Goal: Transaction & Acquisition: Purchase product/service

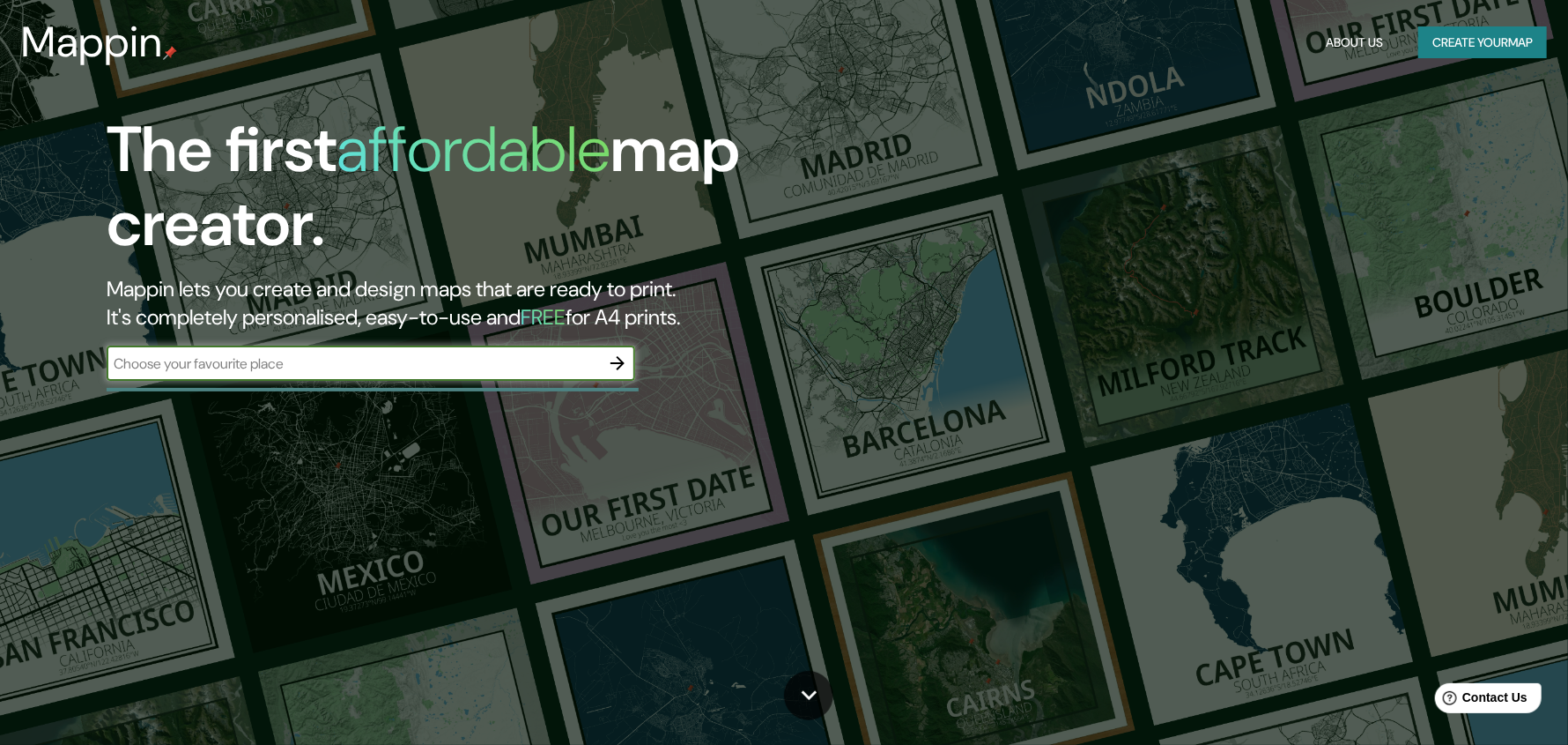
click at [324, 370] on input "text" at bounding box center [353, 363] width 493 height 20
type input "a"
click at [617, 367] on icon "button" at bounding box center [617, 363] width 14 height 14
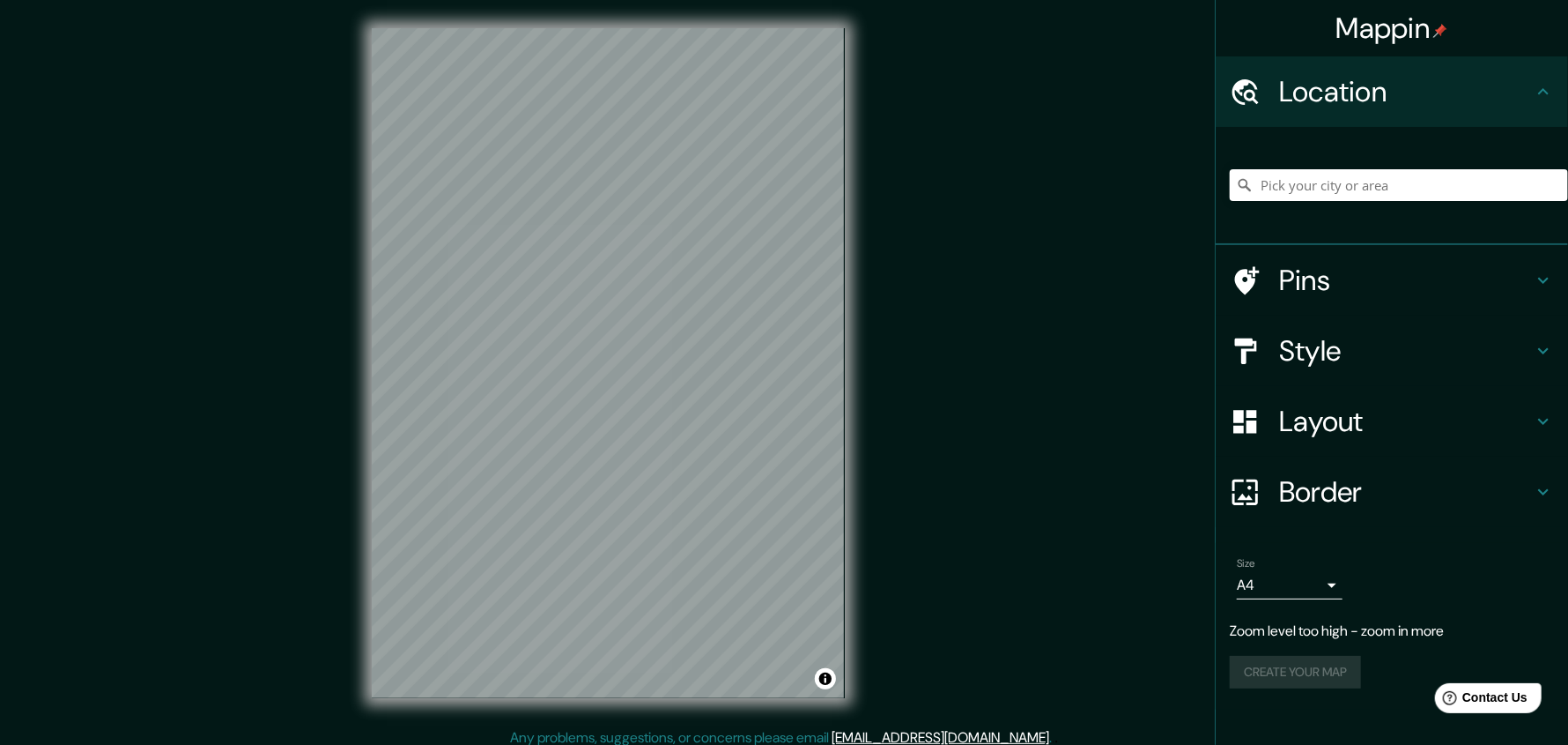
click at [1367, 502] on h4 "Border" at bounding box center [1406, 491] width 254 height 35
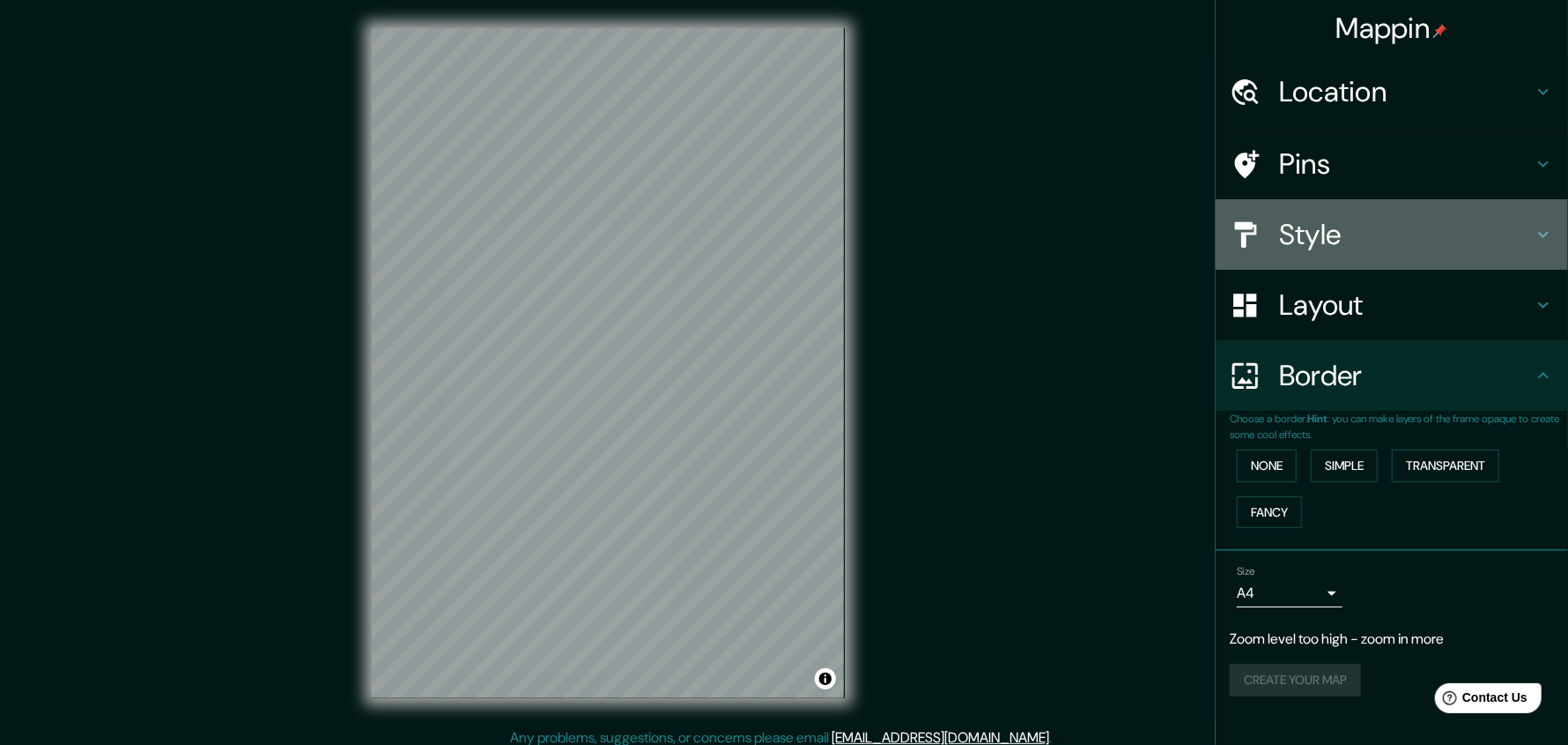
click at [1340, 242] on h4 "Style" at bounding box center [1406, 234] width 254 height 35
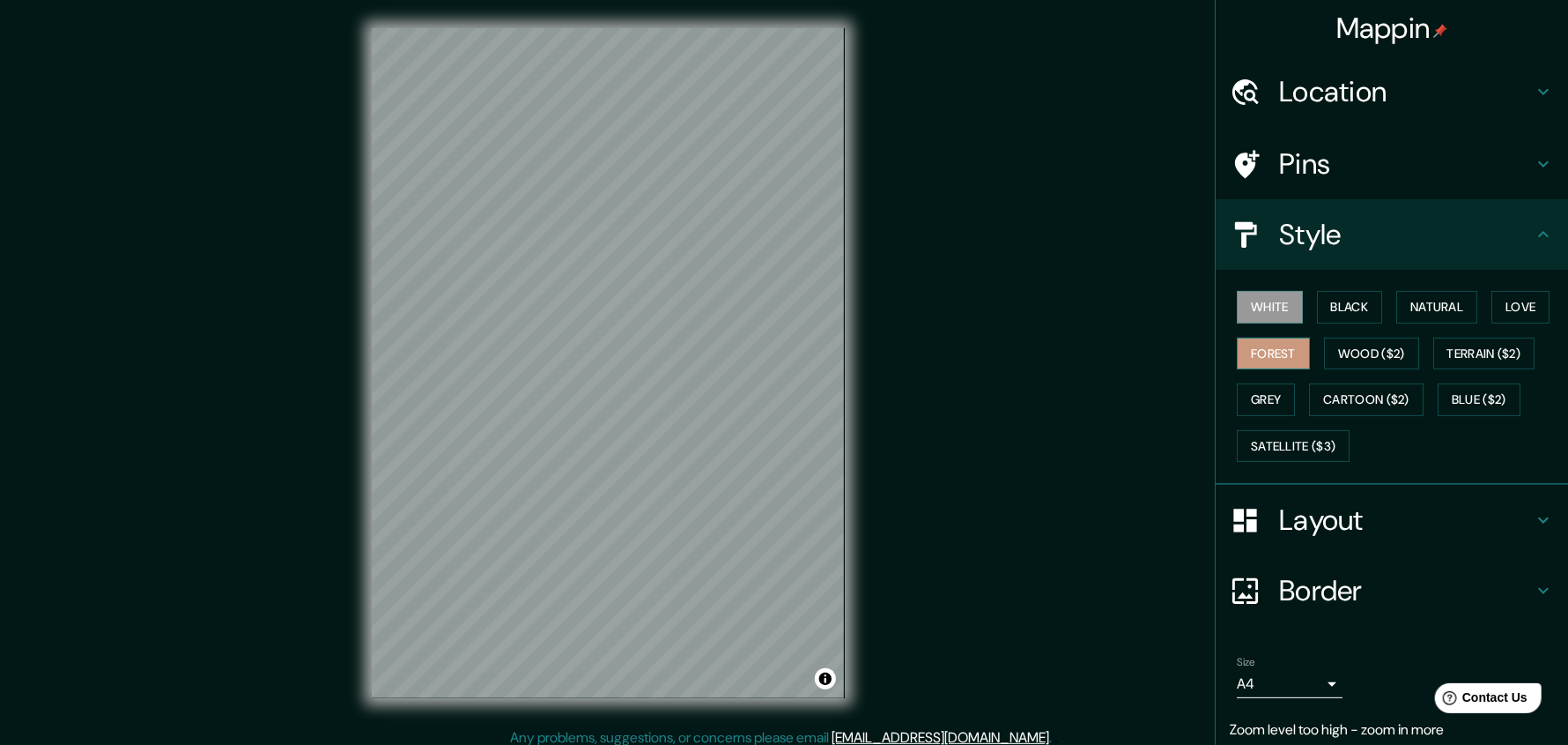
click at [1271, 350] on button "Forest" at bounding box center [1274, 353] width 73 height 32
click at [1355, 362] on button "Wood ($2)" at bounding box center [1372, 353] width 96 height 32
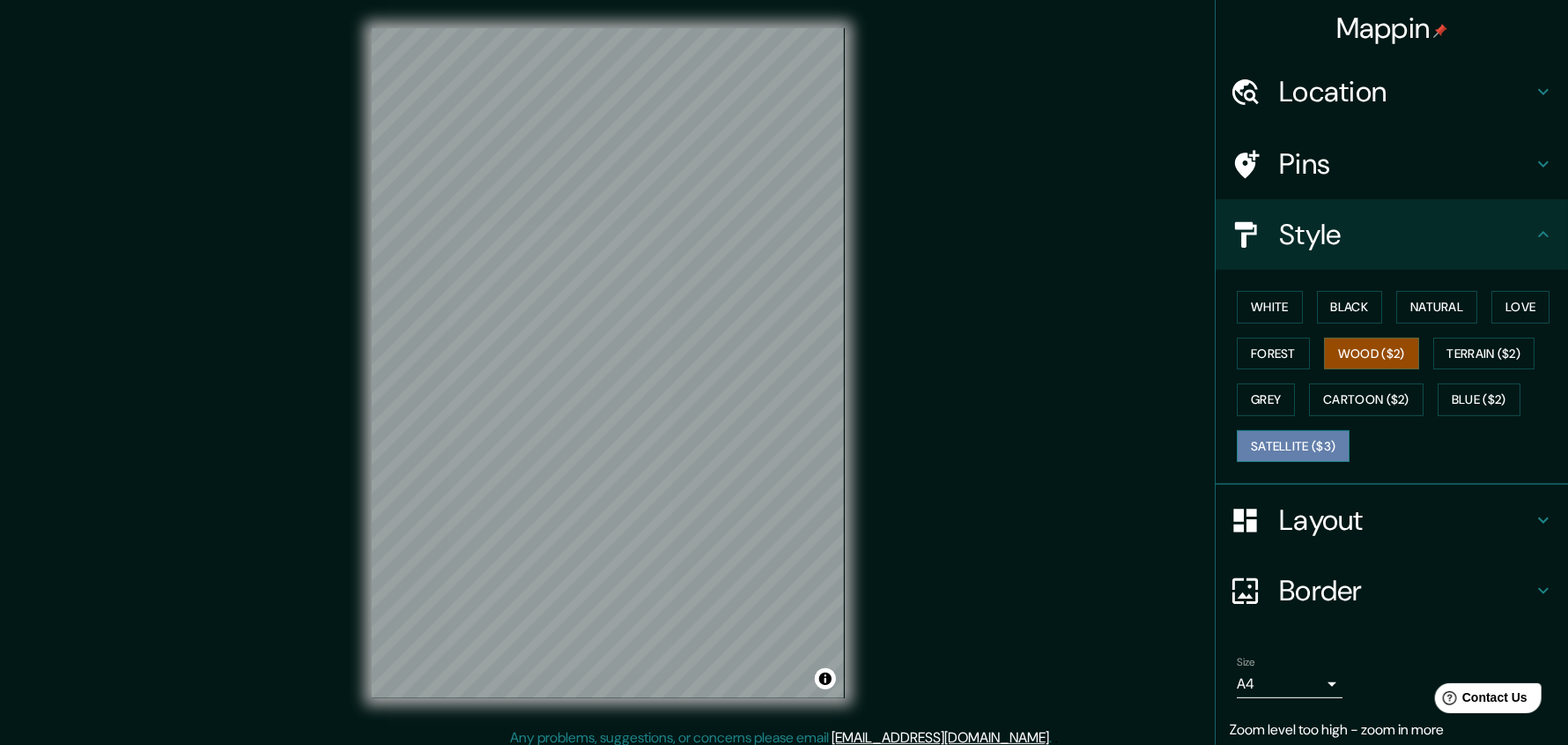
click at [1307, 437] on button "Satellite ($3)" at bounding box center [1294, 446] width 113 height 32
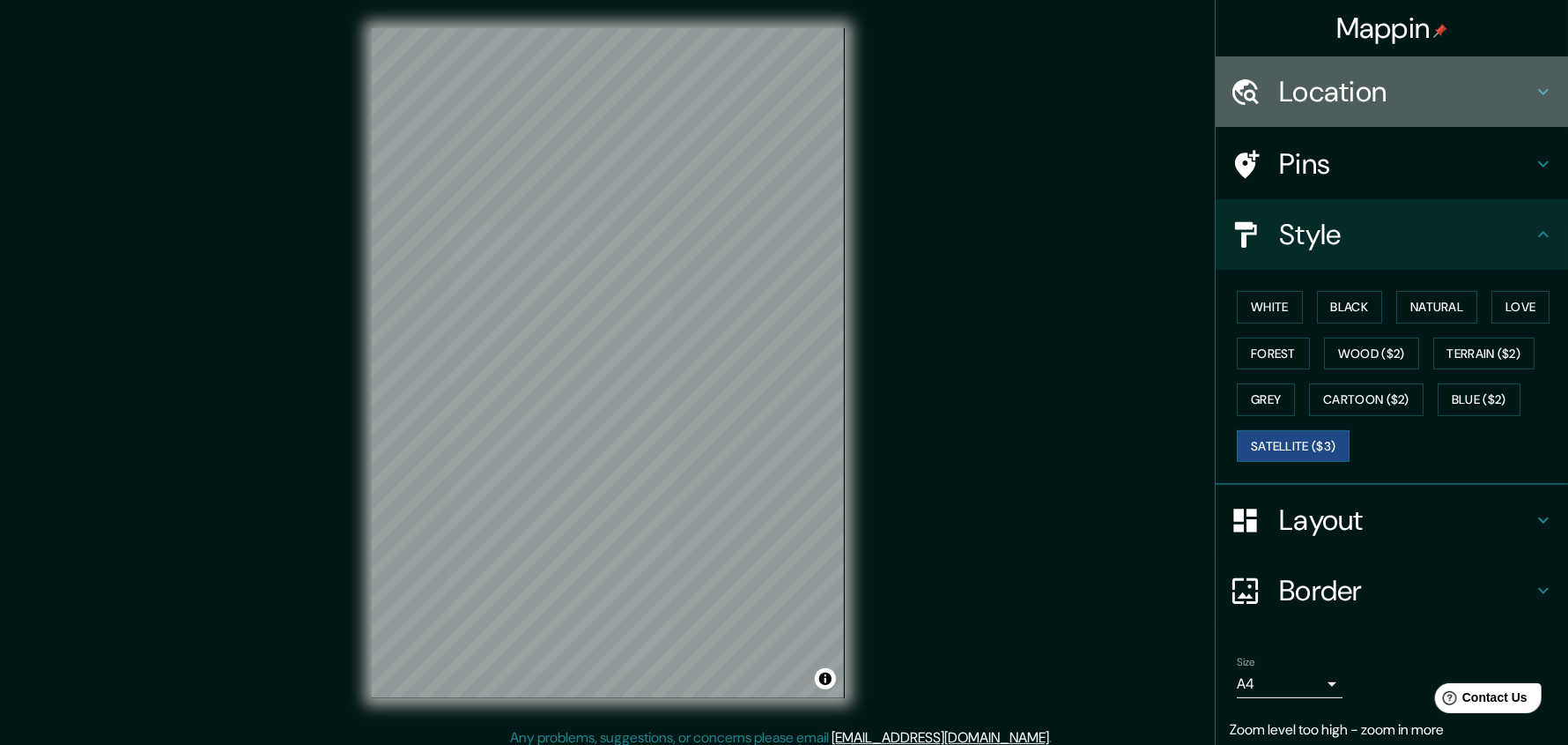
click at [1339, 86] on h4 "Location" at bounding box center [1406, 92] width 254 height 35
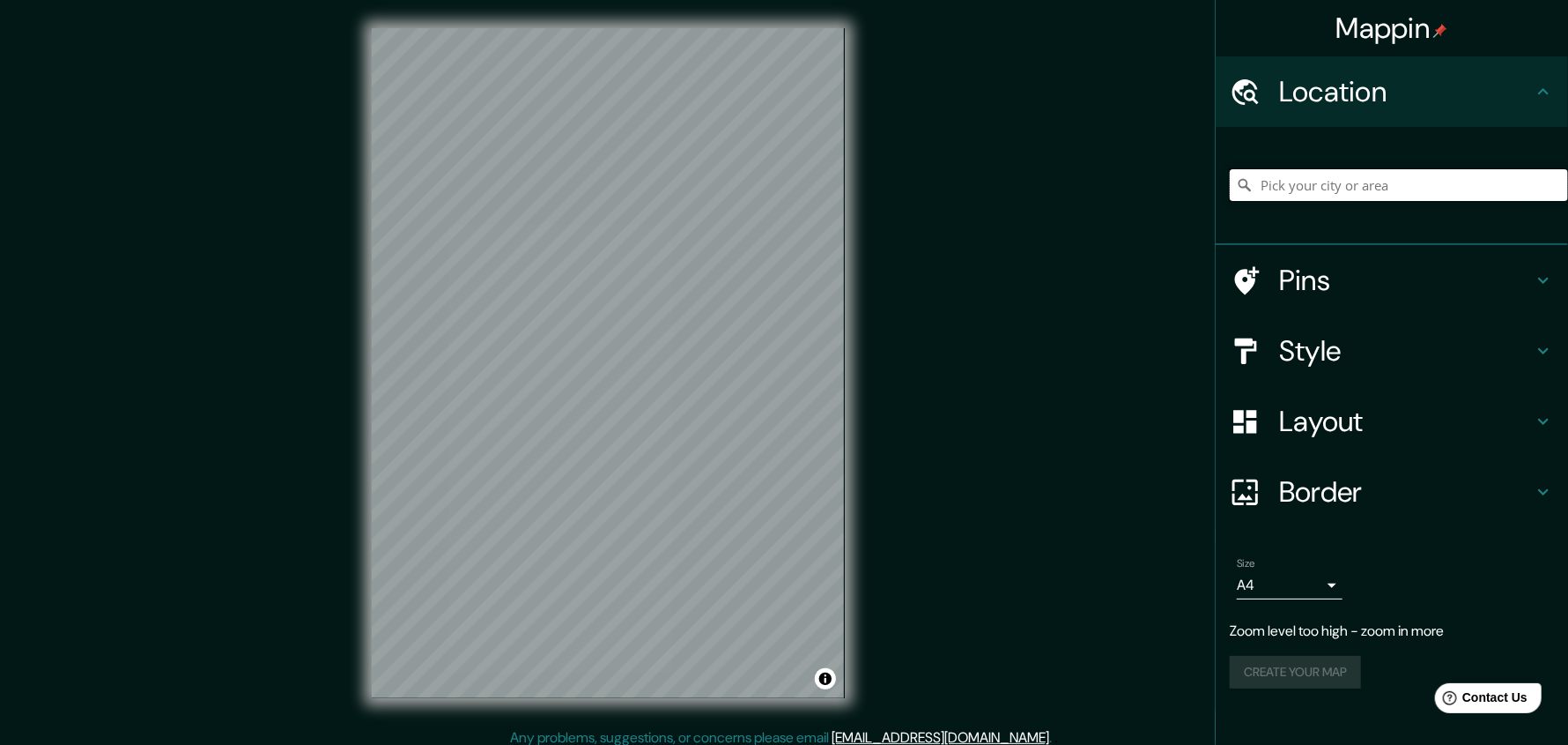
click at [1337, 179] on input "Pick your city or area" at bounding box center [1398, 184] width 338 height 32
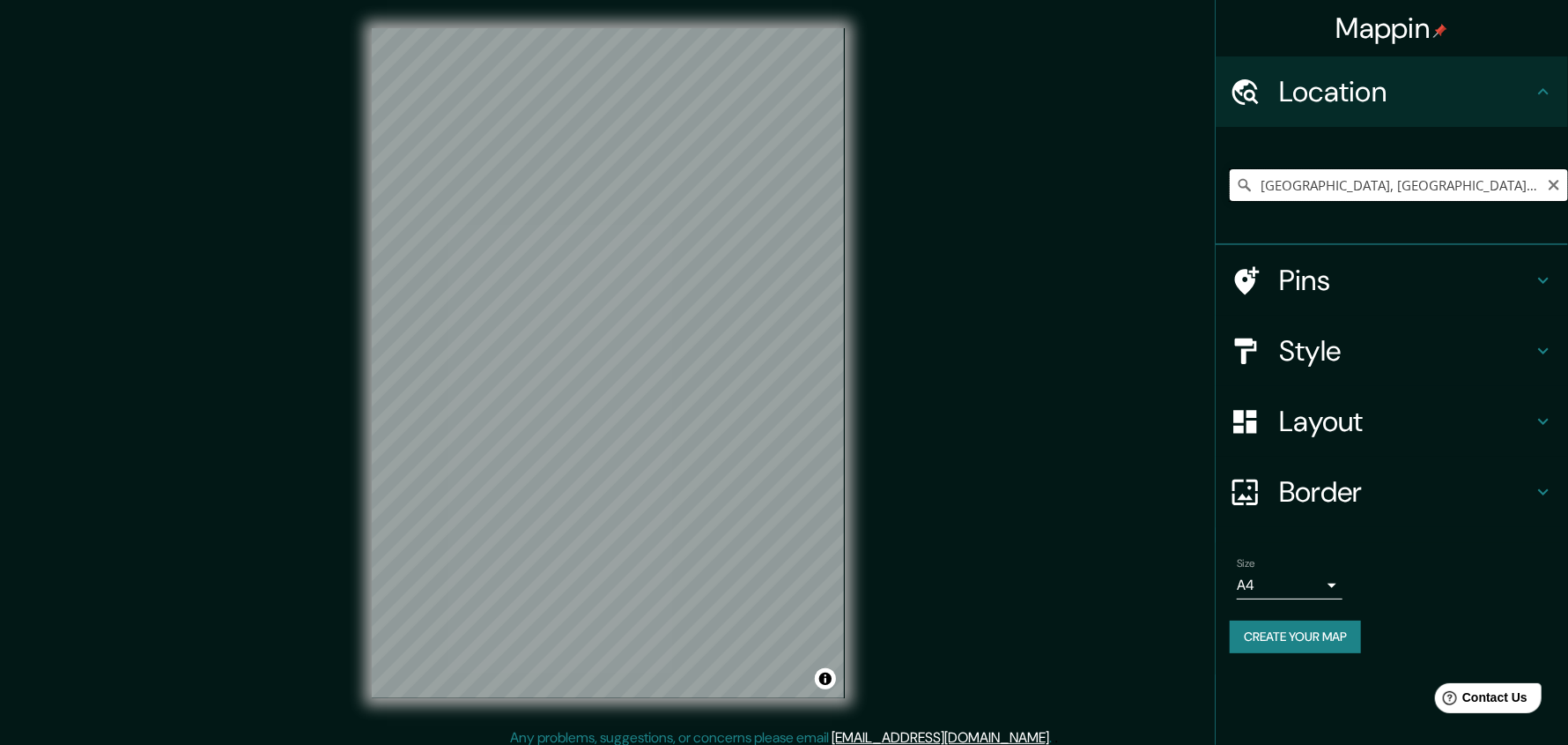
click at [1349, 178] on input "[GEOGRAPHIC_DATA], [GEOGRAPHIC_DATA], [GEOGRAPHIC_DATA], [GEOGRAPHIC_DATA]" at bounding box center [1398, 184] width 338 height 32
drag, startPoint x: 1278, startPoint y: 180, endPoint x: 1541, endPoint y: 185, distance: 263.0
click at [1541, 185] on input "[GEOGRAPHIC_DATA], [GEOGRAPHIC_DATA], [GEOGRAPHIC_DATA], [GEOGRAPHIC_DATA]" at bounding box center [1398, 184] width 338 height 32
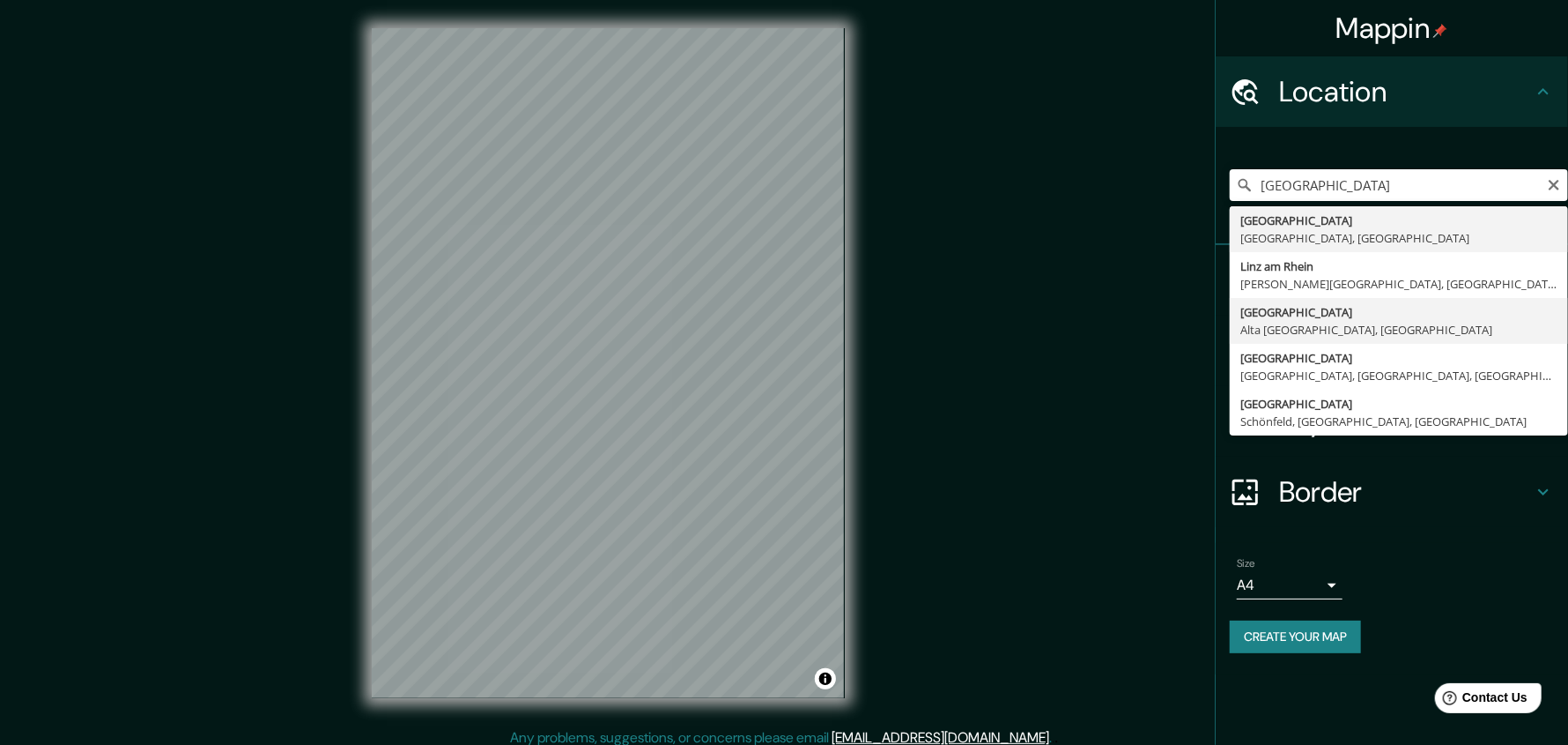
type input "[GEOGRAPHIC_DATA][PERSON_NAME][GEOGRAPHIC_DATA], [GEOGRAPHIC_DATA]"
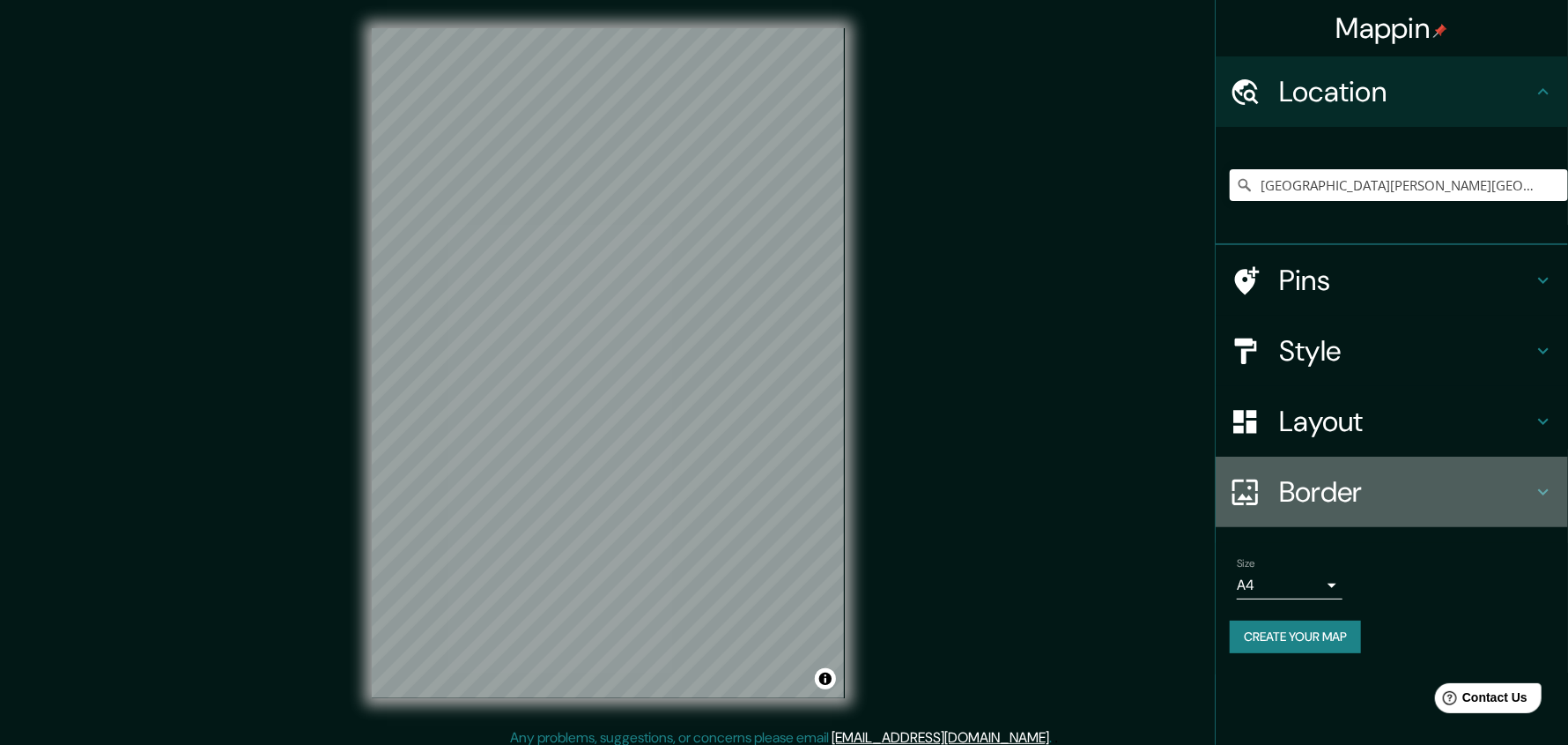
click at [1328, 488] on h4 "Border" at bounding box center [1406, 491] width 254 height 35
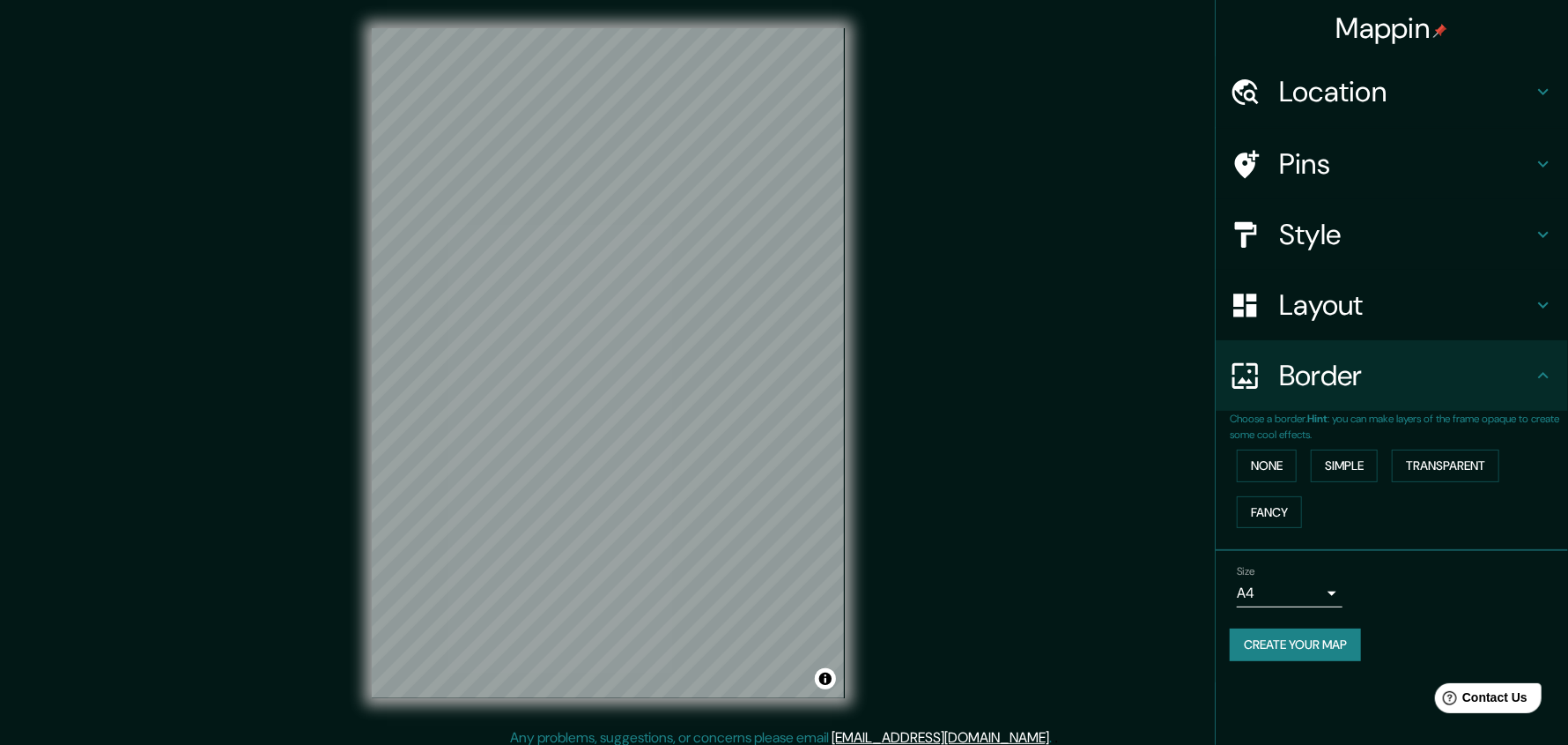
click at [1323, 331] on div "Layout" at bounding box center [1392, 305] width 352 height 70
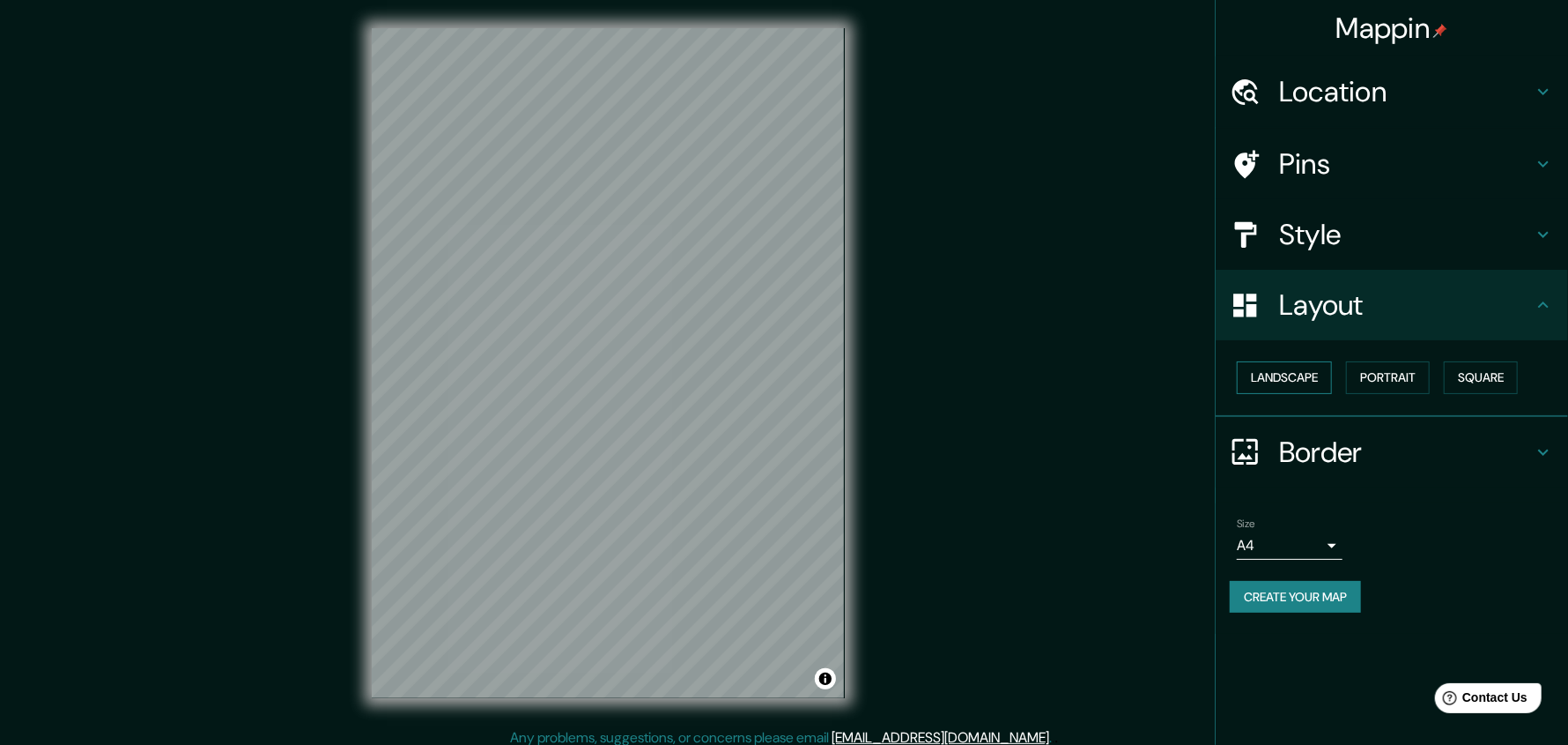
click at [1308, 373] on button "Landscape" at bounding box center [1285, 376] width 96 height 32
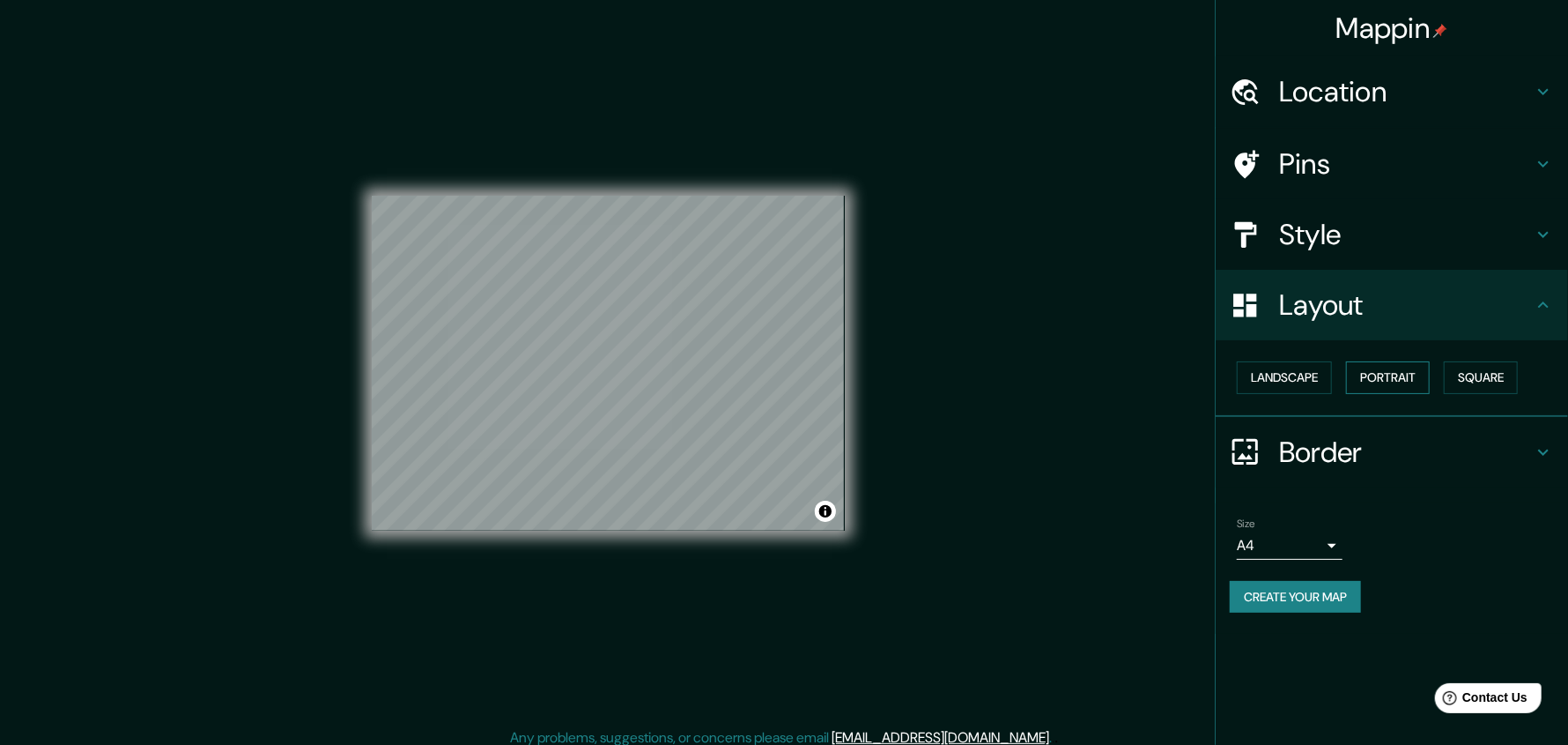
click at [1399, 380] on button "Portrait" at bounding box center [1389, 376] width 84 height 32
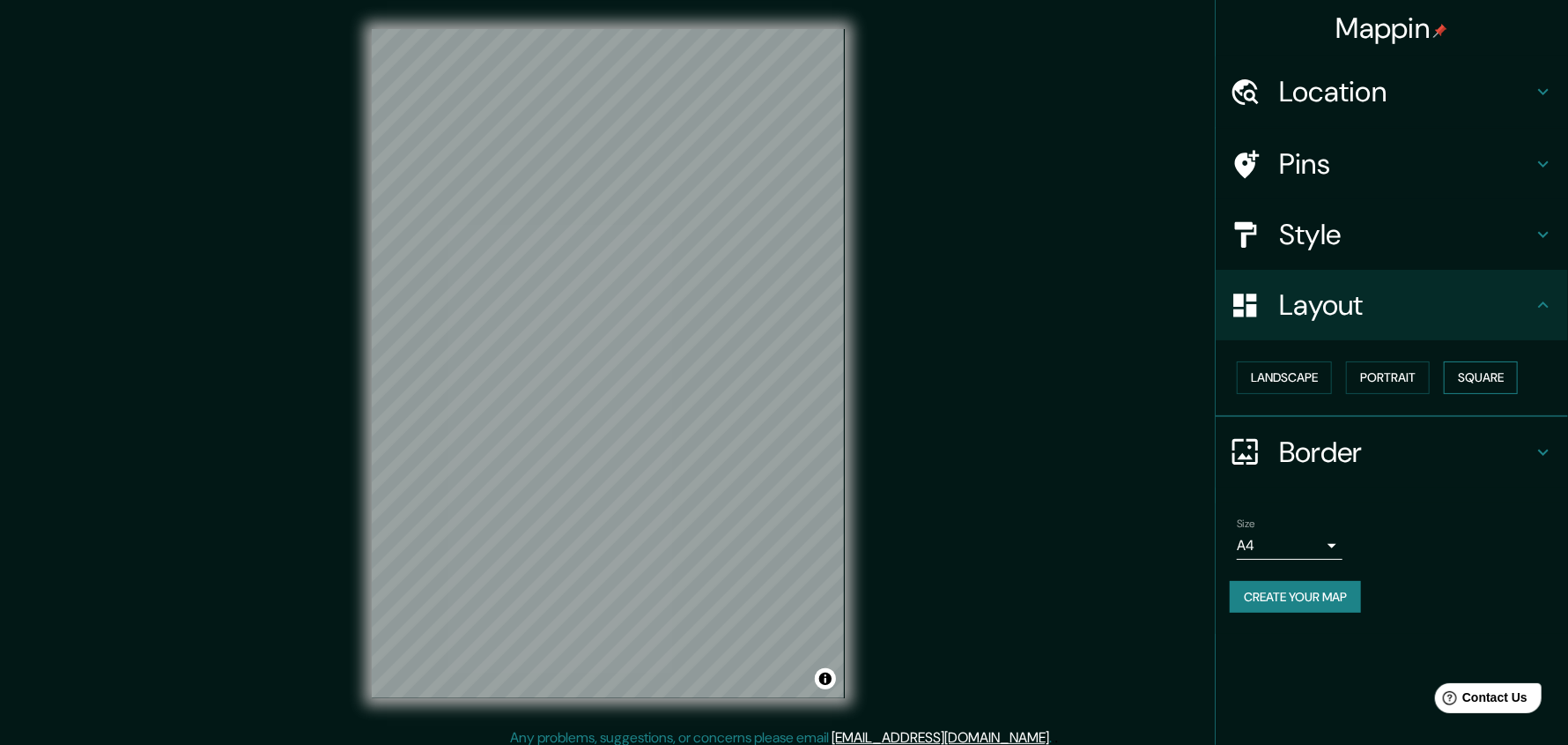
click at [1489, 371] on button "Square" at bounding box center [1481, 376] width 74 height 32
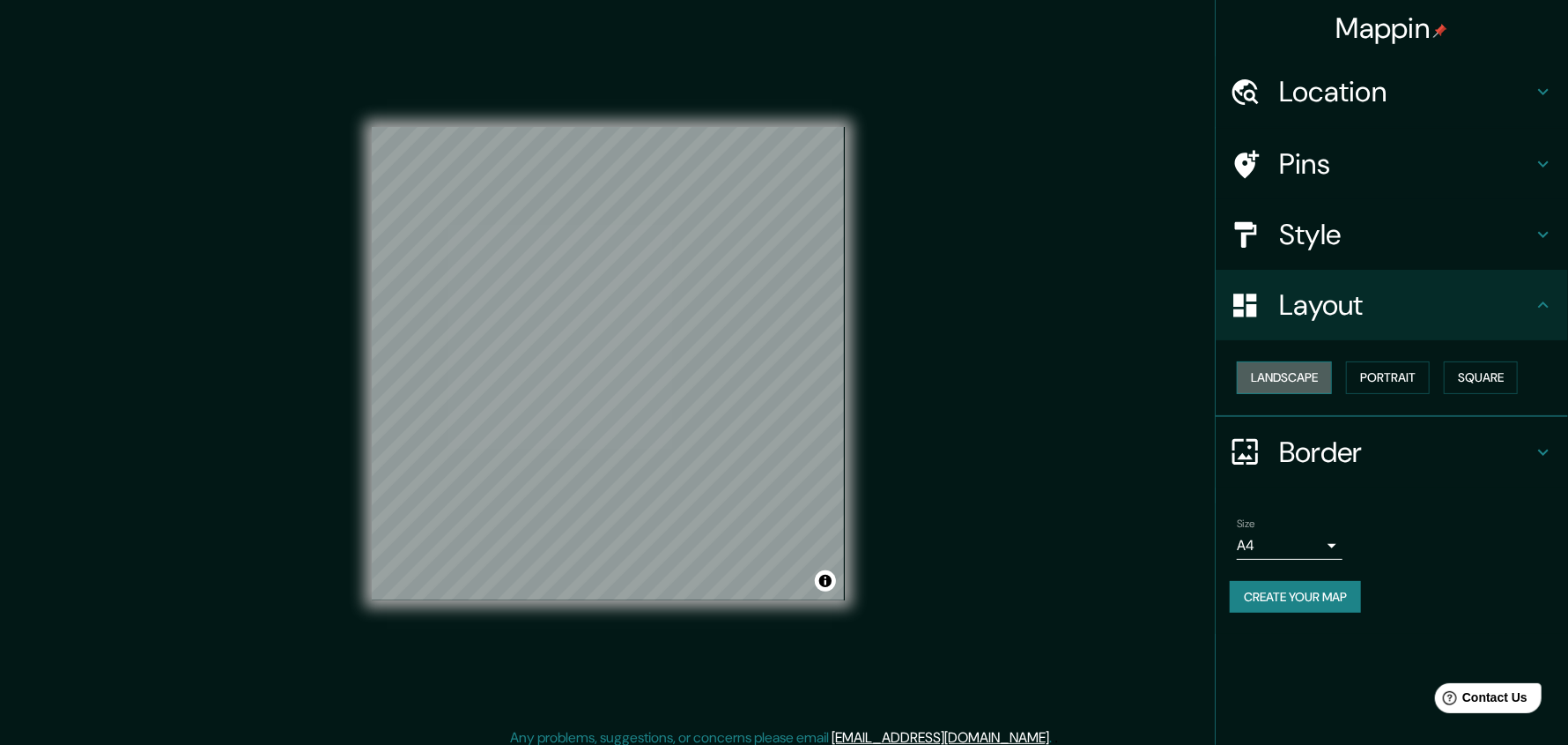
click at [1267, 372] on button "Landscape" at bounding box center [1285, 376] width 96 height 32
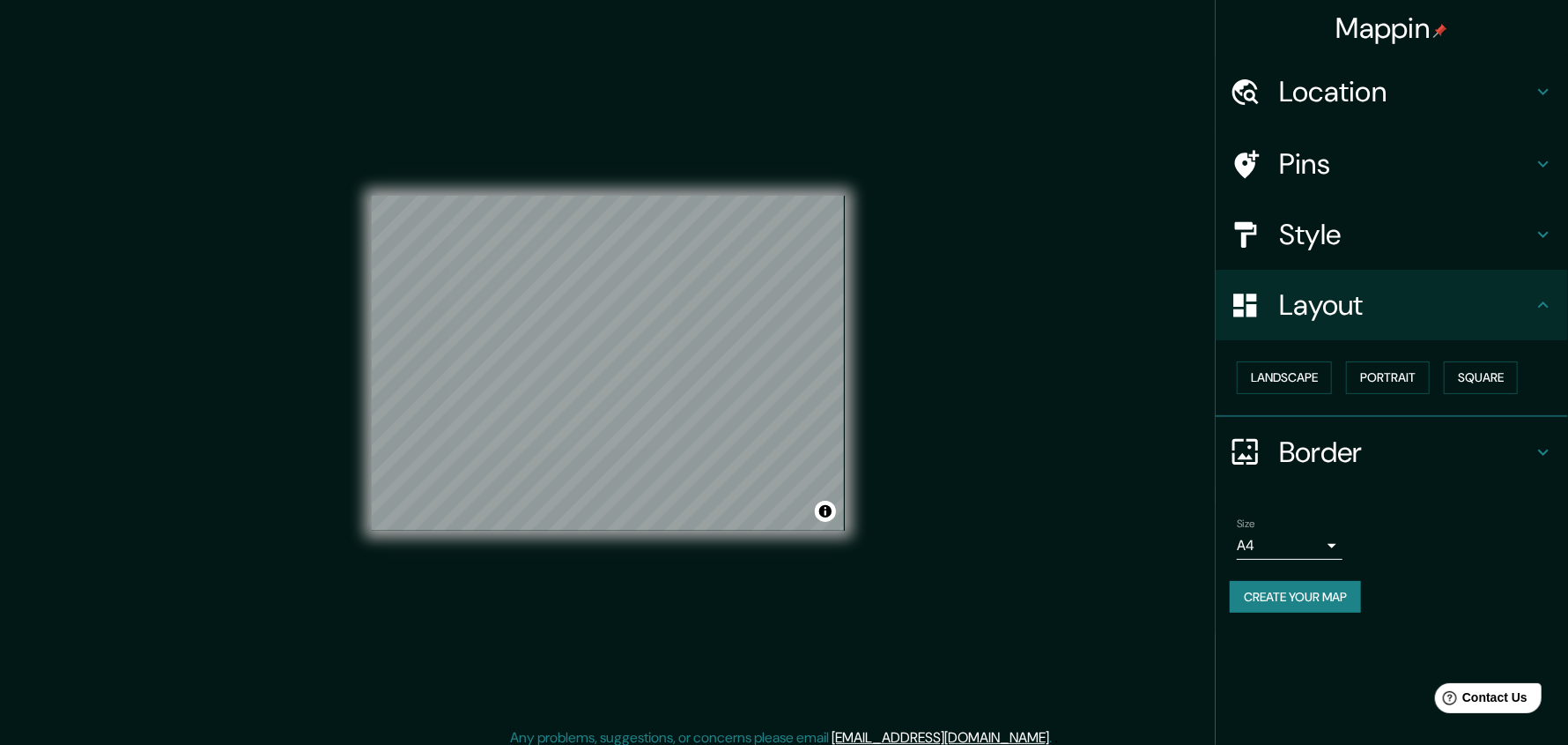
click at [925, 405] on div "Mappin Location [GEOGRAPHIC_DATA][PERSON_NAME][GEOGRAPHIC_DATA], [GEOGRAPHIC_DA…" at bounding box center [784, 377] width 1568 height 755
click at [704, 589] on div "© Mapbox © OpenStreetMap Improve this map © Maxar" at bounding box center [608, 364] width 473 height 671
click at [595, 534] on div "© Mapbox © OpenStreetMap Improve this map © Maxar" at bounding box center [608, 364] width 473 height 671
click at [1392, 377] on button "Portrait" at bounding box center [1389, 376] width 84 height 32
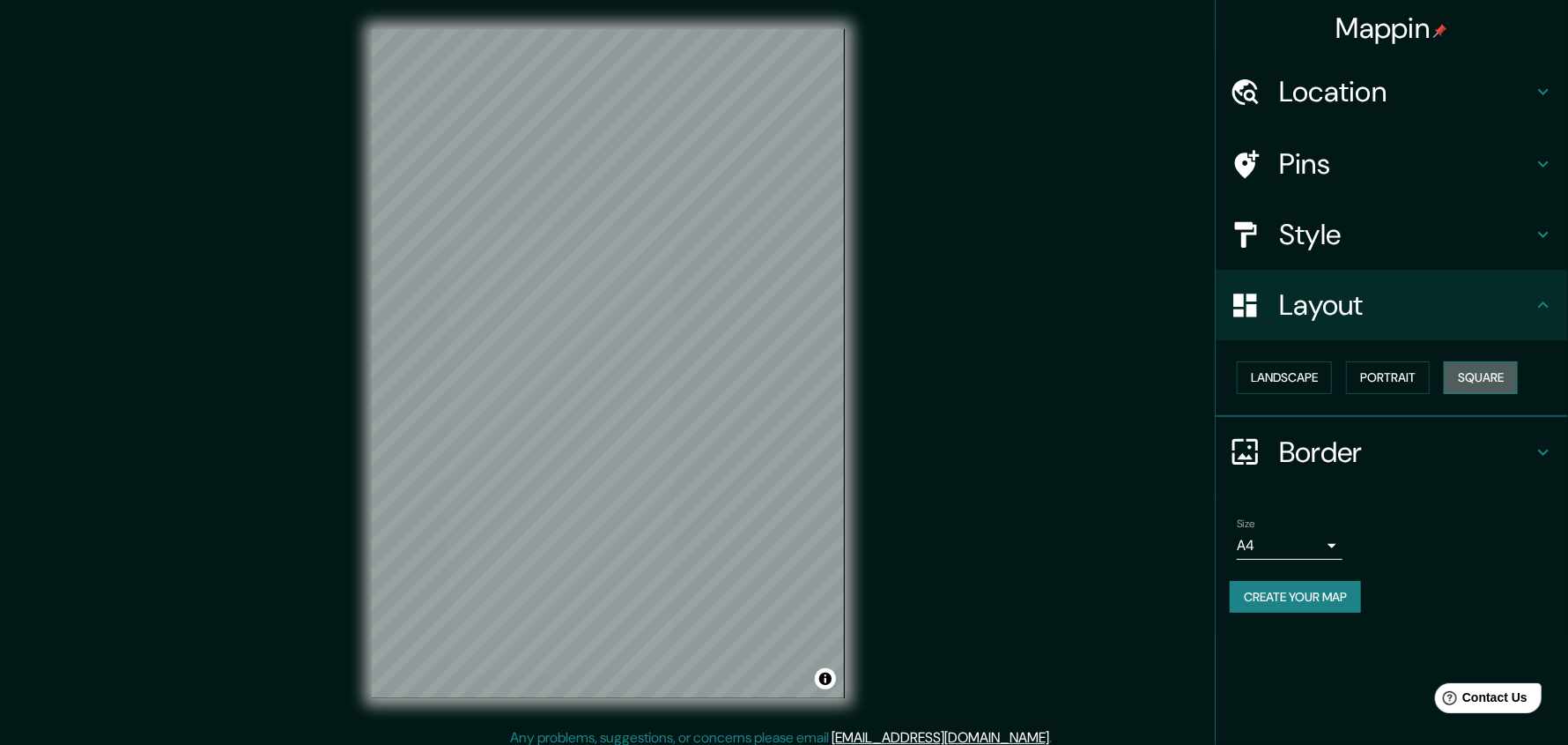
click at [1483, 379] on button "Square" at bounding box center [1481, 376] width 74 height 32
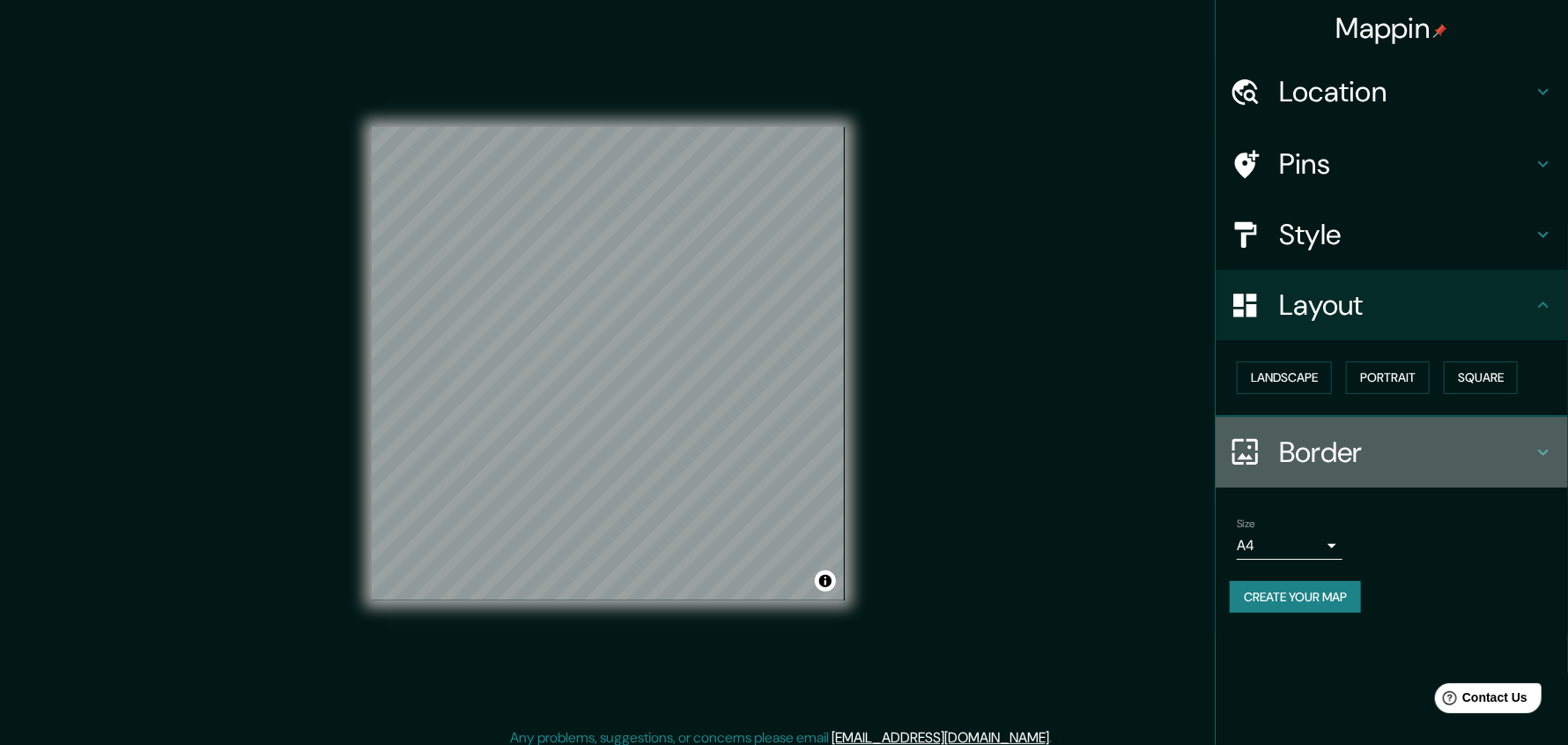
click at [1352, 455] on h4 "Border" at bounding box center [1406, 451] width 254 height 35
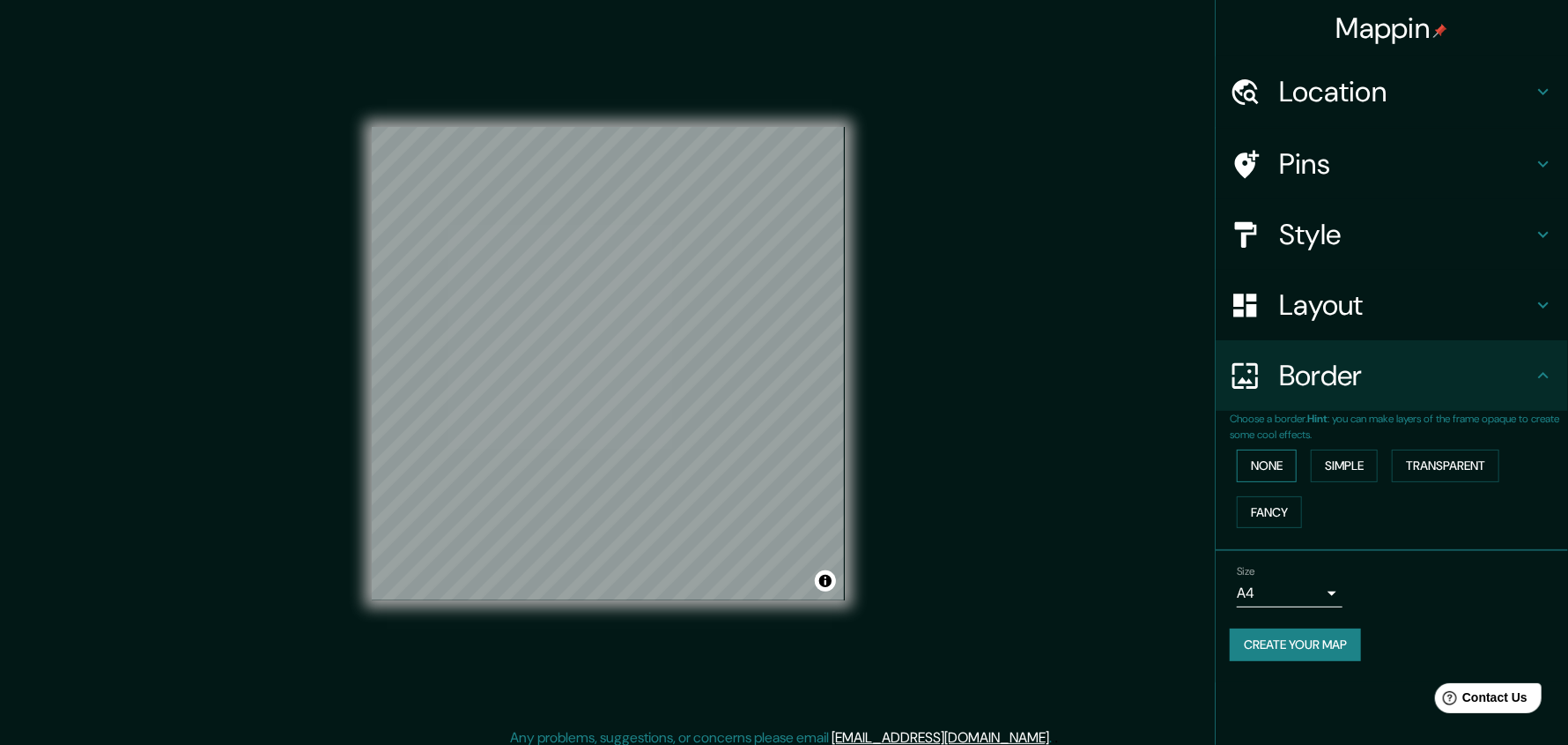
click at [1278, 466] on button "None" at bounding box center [1267, 465] width 59 height 32
click at [1329, 467] on button "Simple" at bounding box center [1345, 465] width 67 height 32
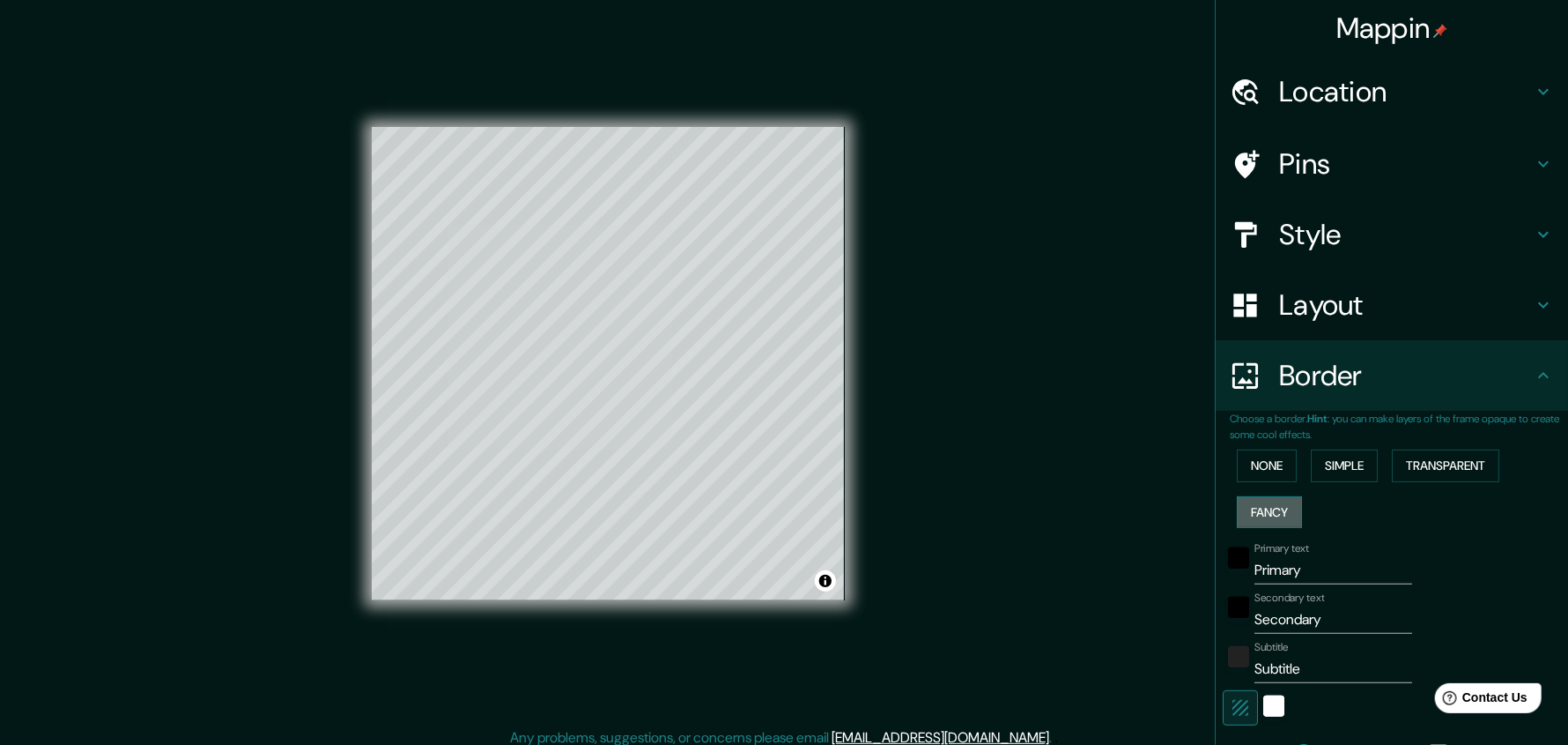
click at [1277, 507] on button "Fancy" at bounding box center [1270, 512] width 65 height 32
click at [1434, 472] on button "Transparent" at bounding box center [1446, 465] width 107 height 32
click at [1249, 462] on button "None" at bounding box center [1267, 465] width 59 height 32
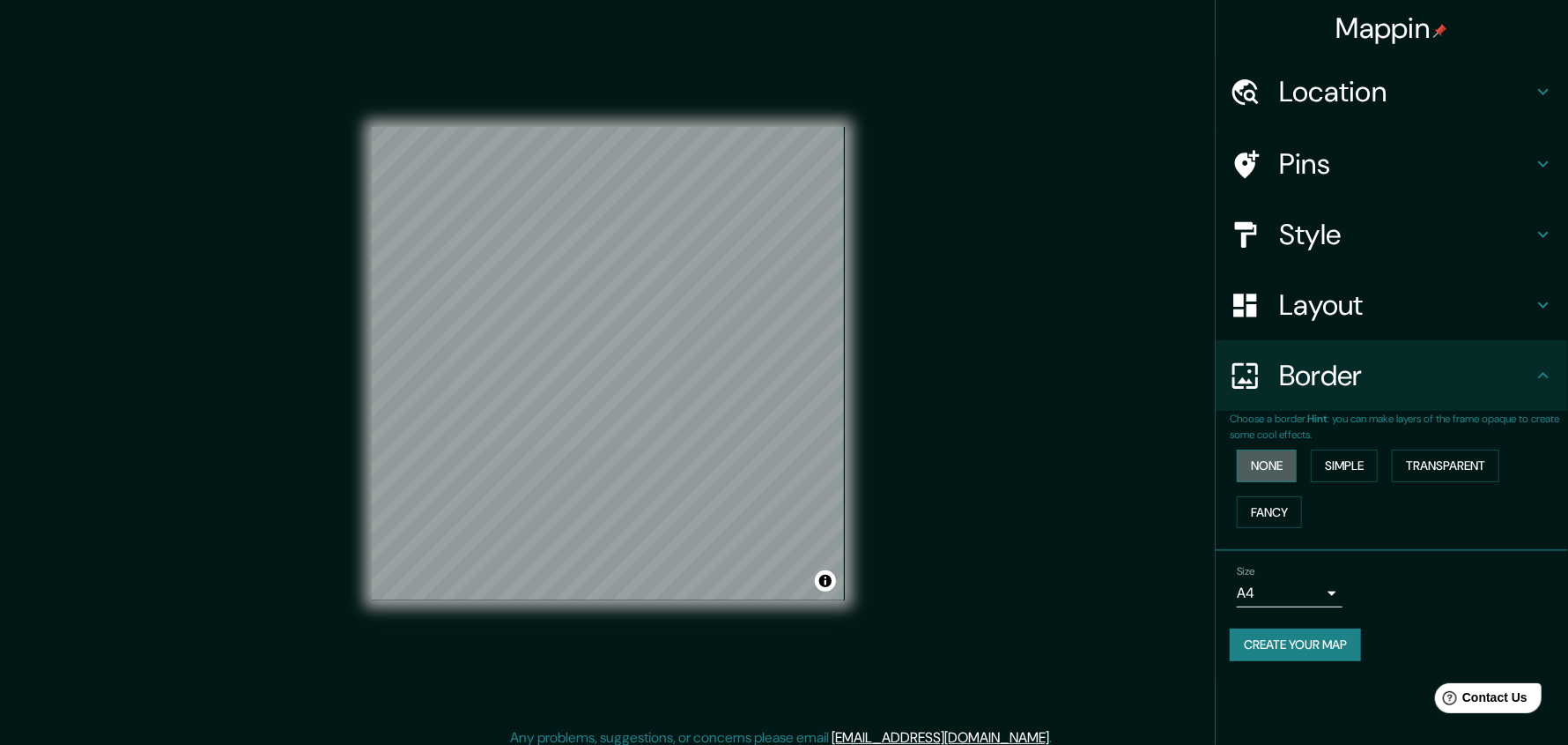
click at [1283, 468] on button "None" at bounding box center [1267, 465] width 59 height 32
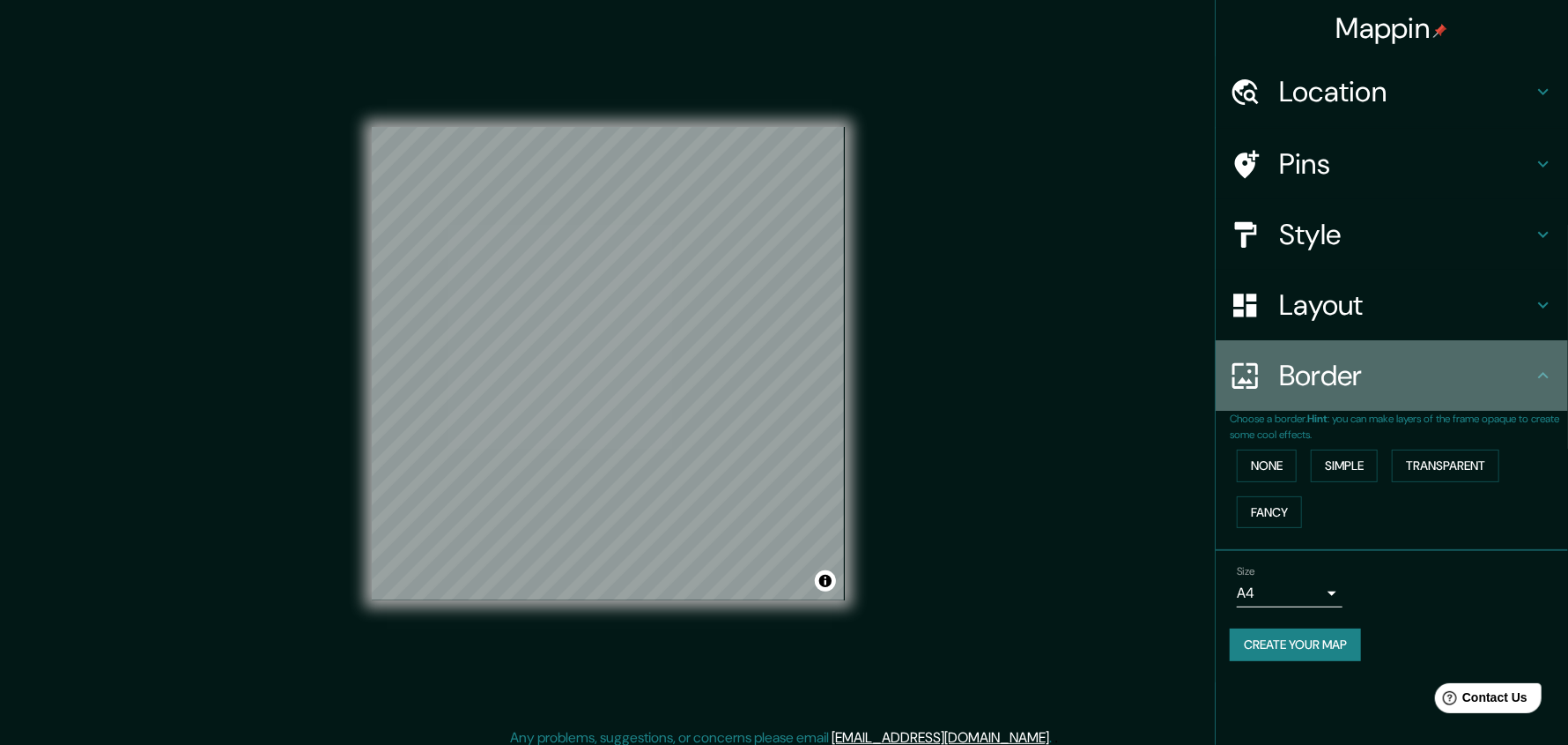
click at [1357, 385] on h4 "Border" at bounding box center [1406, 375] width 254 height 35
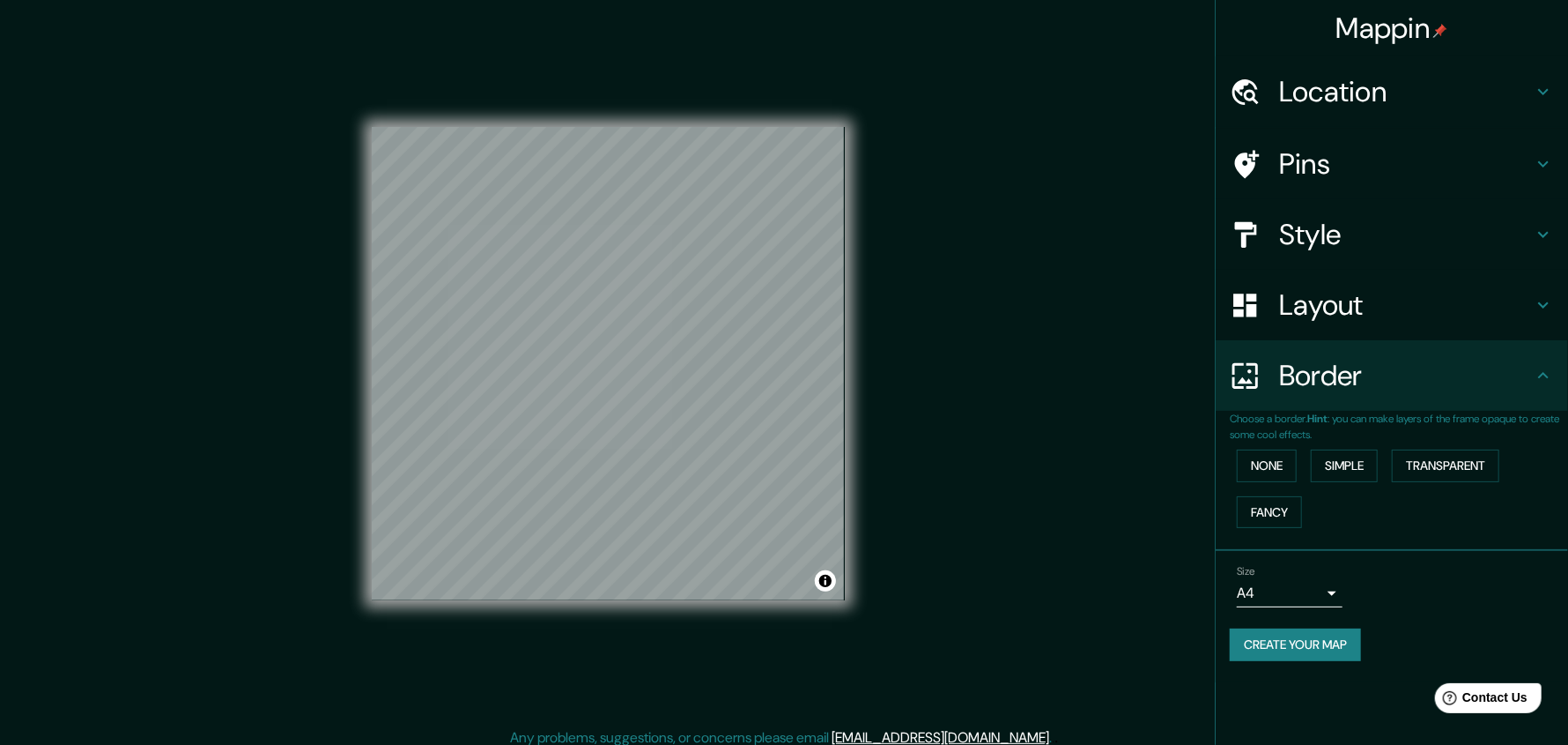
click at [1440, 363] on h4 "Border" at bounding box center [1406, 375] width 254 height 35
click at [1541, 376] on icon at bounding box center [1544, 375] width 21 height 21
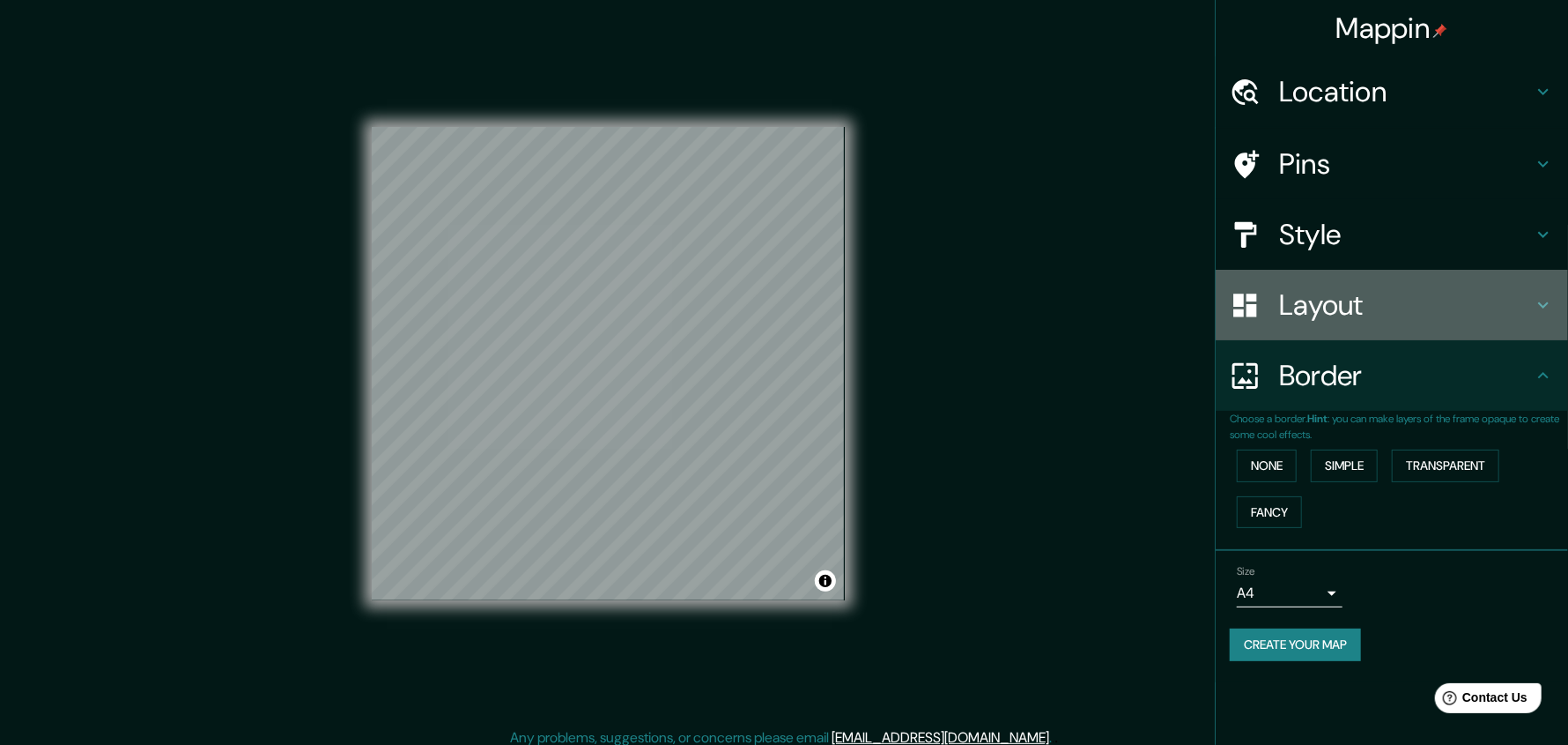
click at [1334, 301] on h4 "Layout" at bounding box center [1406, 305] width 254 height 35
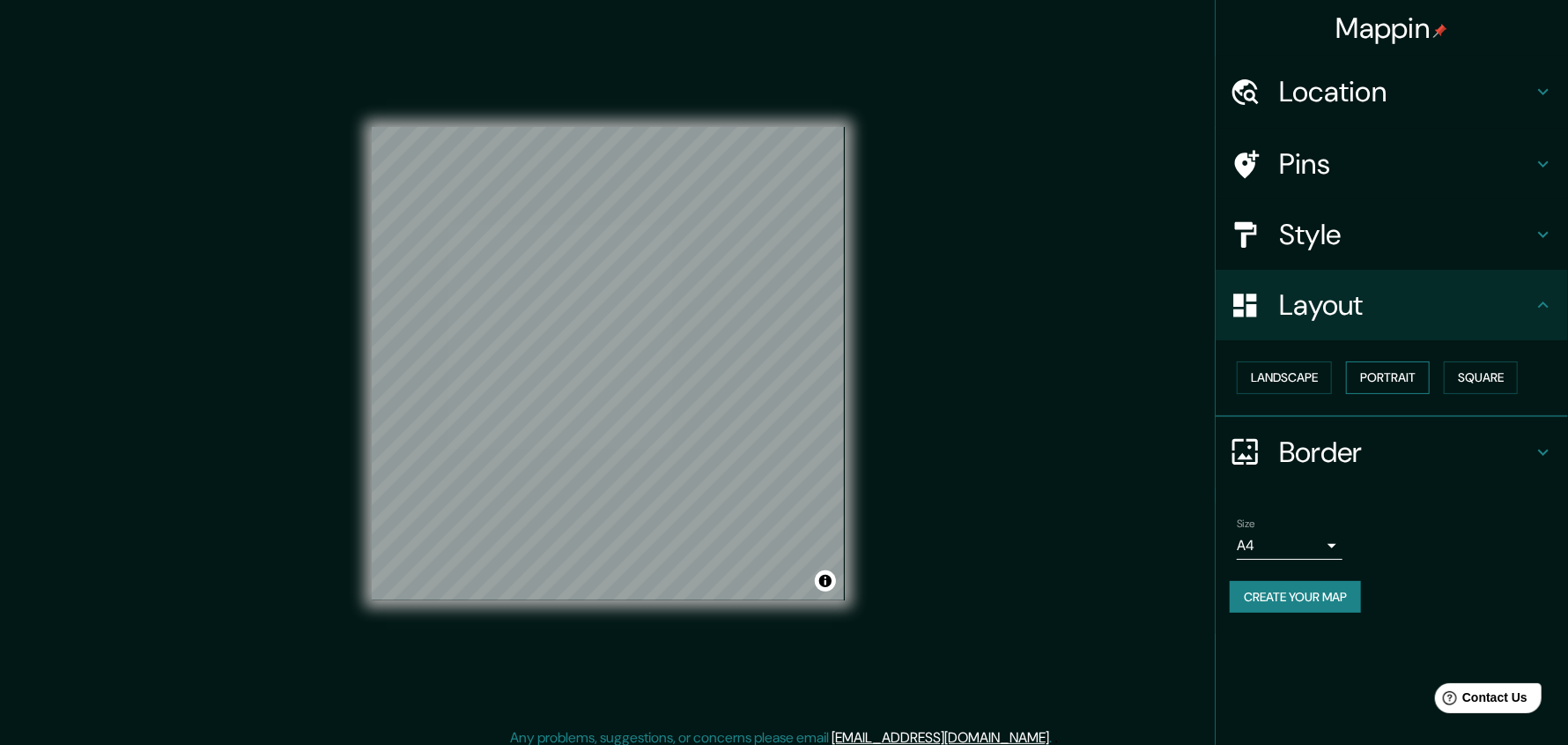
click at [1420, 375] on button "Portrait" at bounding box center [1389, 376] width 84 height 32
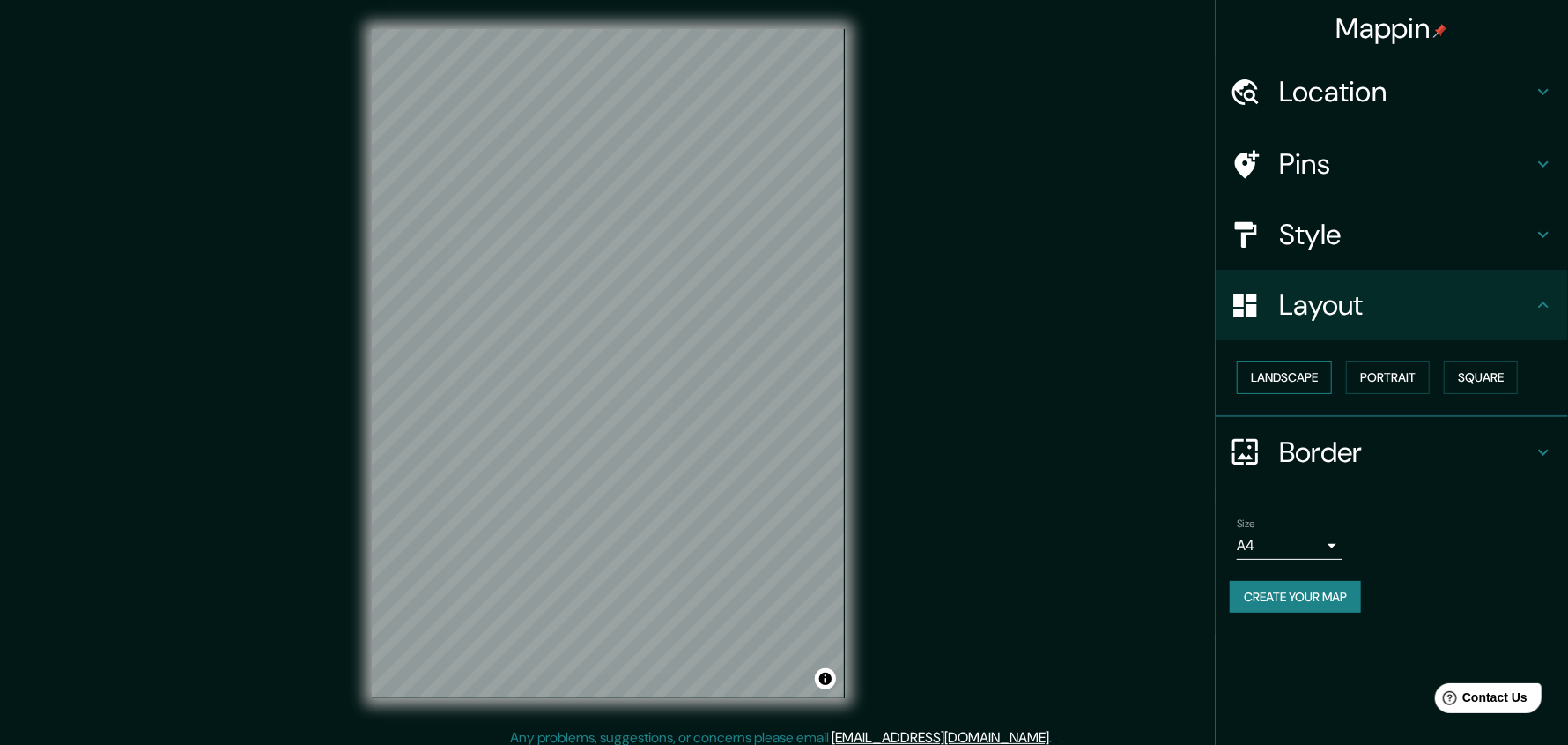
click at [1309, 372] on button "Landscape" at bounding box center [1285, 376] width 96 height 32
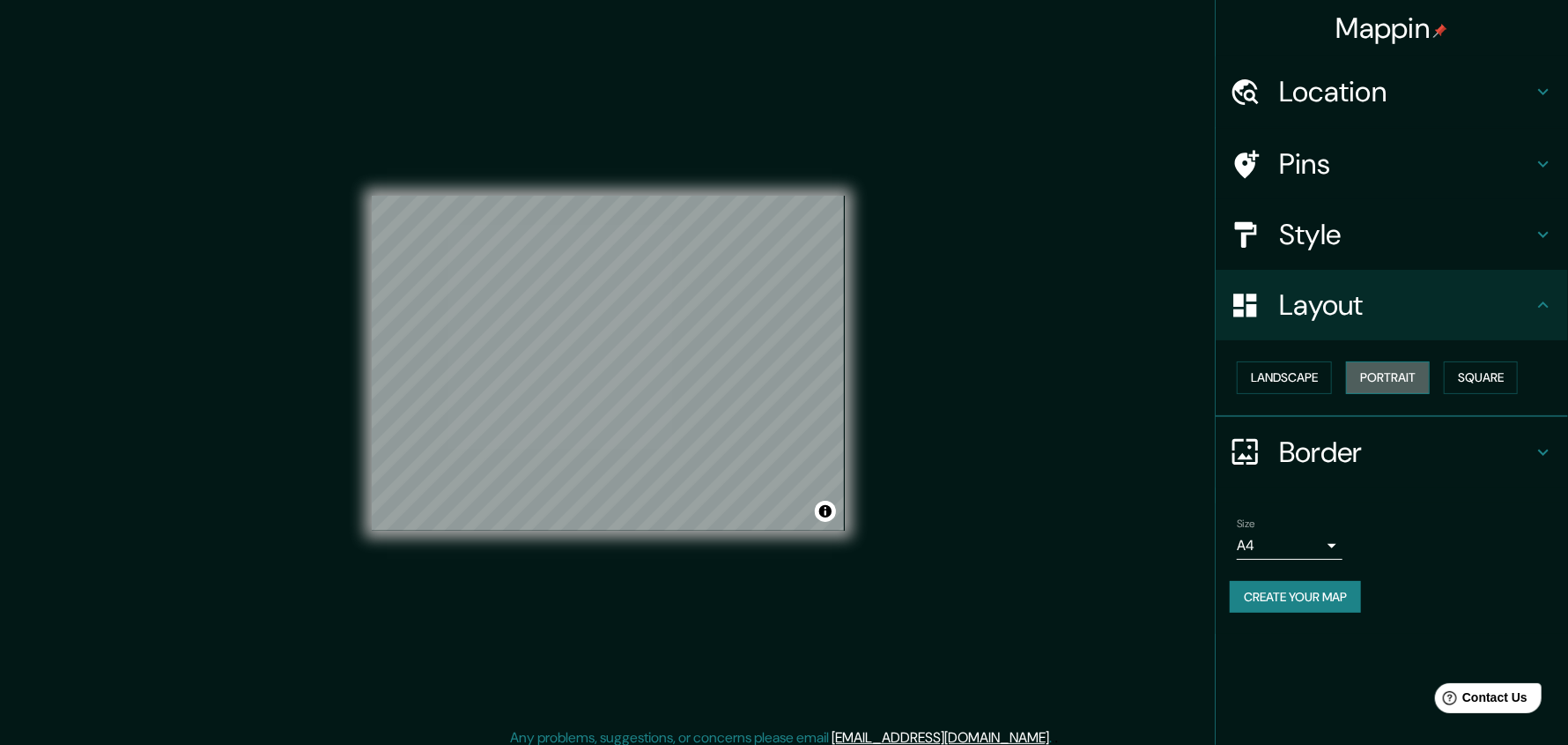
click at [1376, 377] on button "Portrait" at bounding box center [1389, 376] width 84 height 32
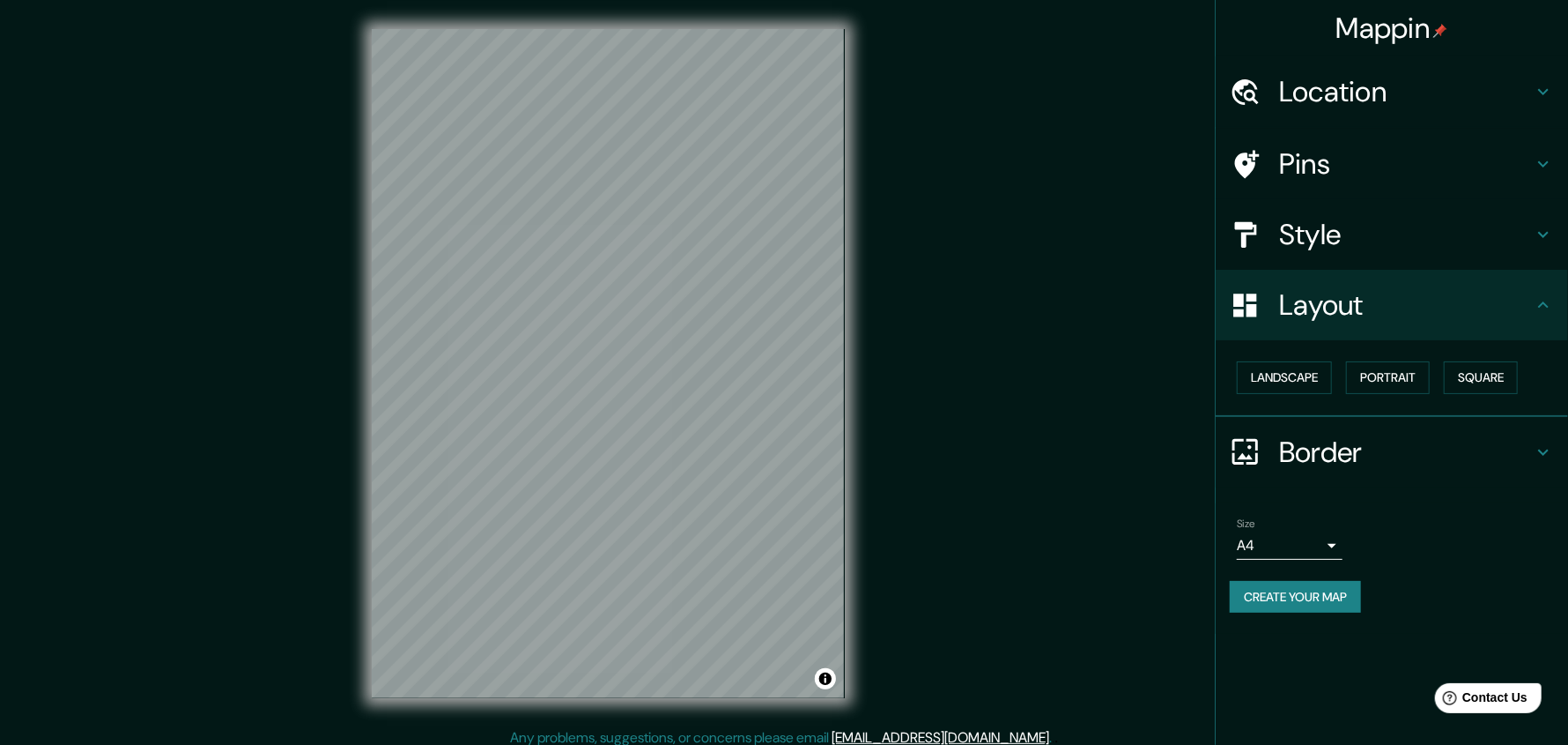
click at [1472, 397] on div "Landscape [GEOGRAPHIC_DATA]" at bounding box center [1398, 377] width 338 height 47
click at [1474, 385] on button "Square" at bounding box center [1481, 376] width 74 height 32
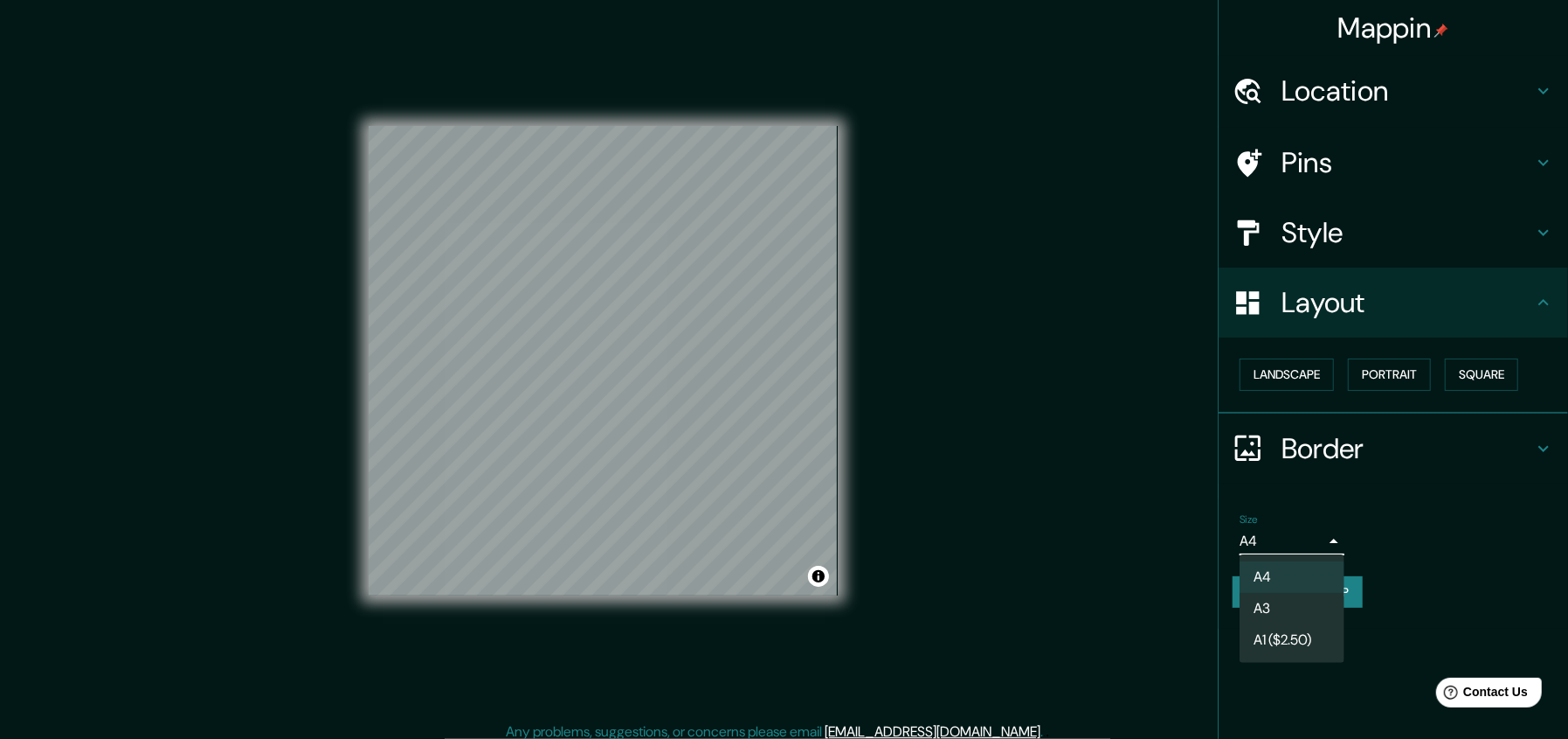
click at [1313, 541] on body "Mappin Location [GEOGRAPHIC_DATA][PERSON_NAME][GEOGRAPHIC_DATA], [GEOGRAPHIC_DA…" at bounding box center [784, 370] width 1568 height 739
click at [1322, 535] on div at bounding box center [784, 370] width 1568 height 739
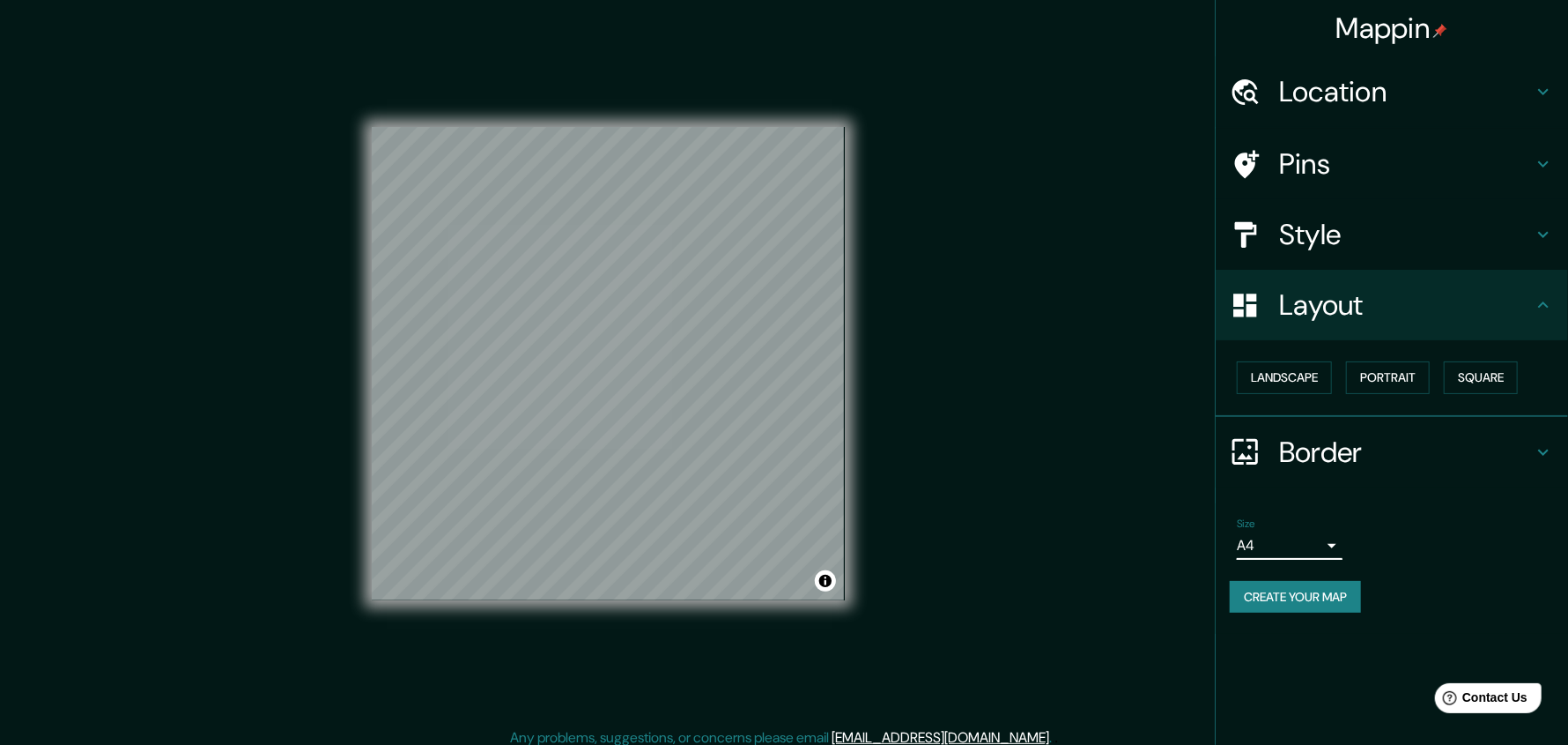
click at [1338, 585] on button "Create your map" at bounding box center [1295, 596] width 132 height 32
